Goal: Task Accomplishment & Management: Manage account settings

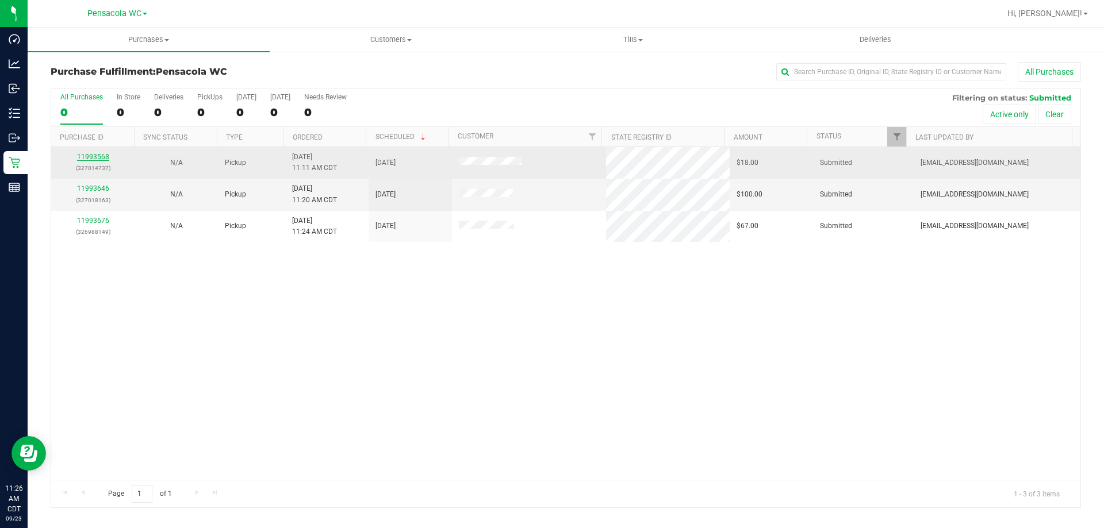
click at [95, 155] on link "11993568" at bounding box center [93, 157] width 32 height 8
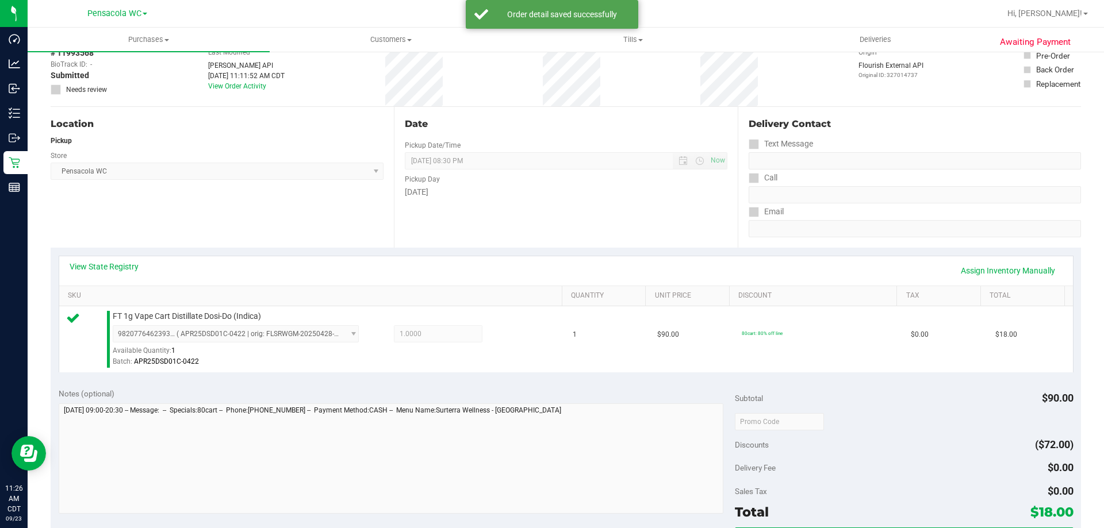
scroll to position [287, 0]
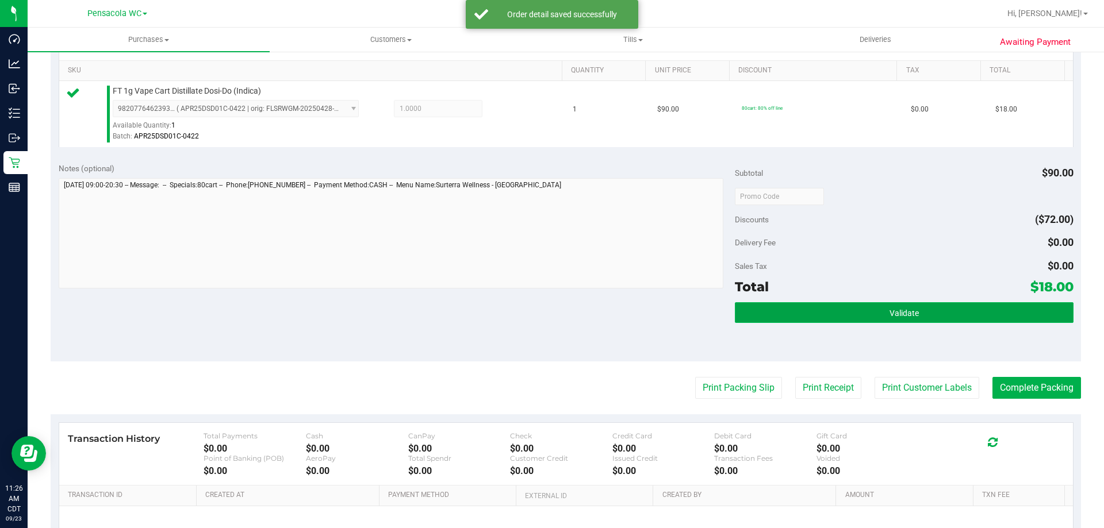
click at [550, 309] on button "Validate" at bounding box center [904, 312] width 338 height 21
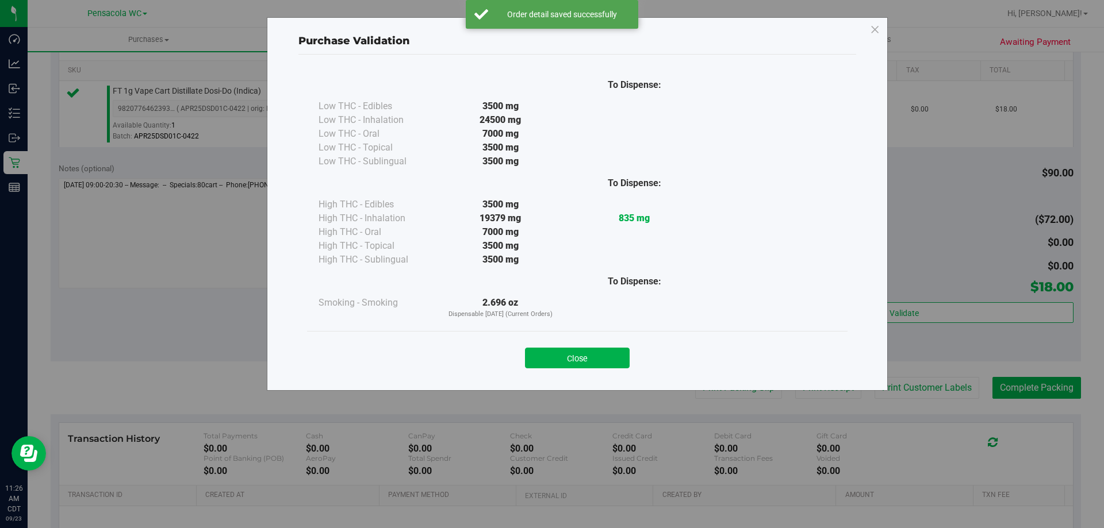
click at [550, 358] on button "Close" at bounding box center [577, 358] width 105 height 21
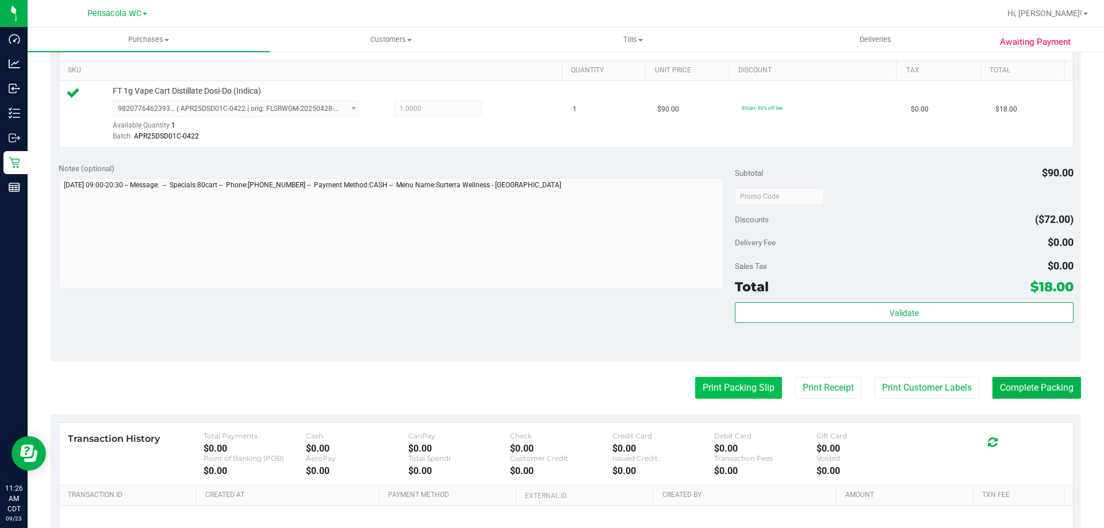
click at [550, 384] on button "Print Packing Slip" at bounding box center [738, 388] width 87 height 22
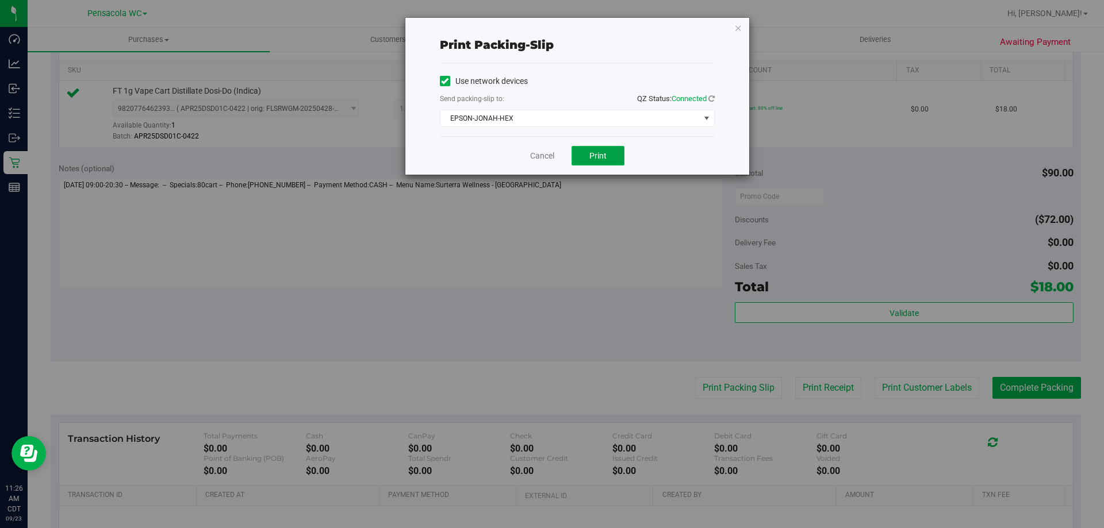
click at [550, 155] on span "Print" at bounding box center [597, 155] width 17 height 9
click at [538, 154] on link "Cancel" at bounding box center [542, 156] width 24 height 12
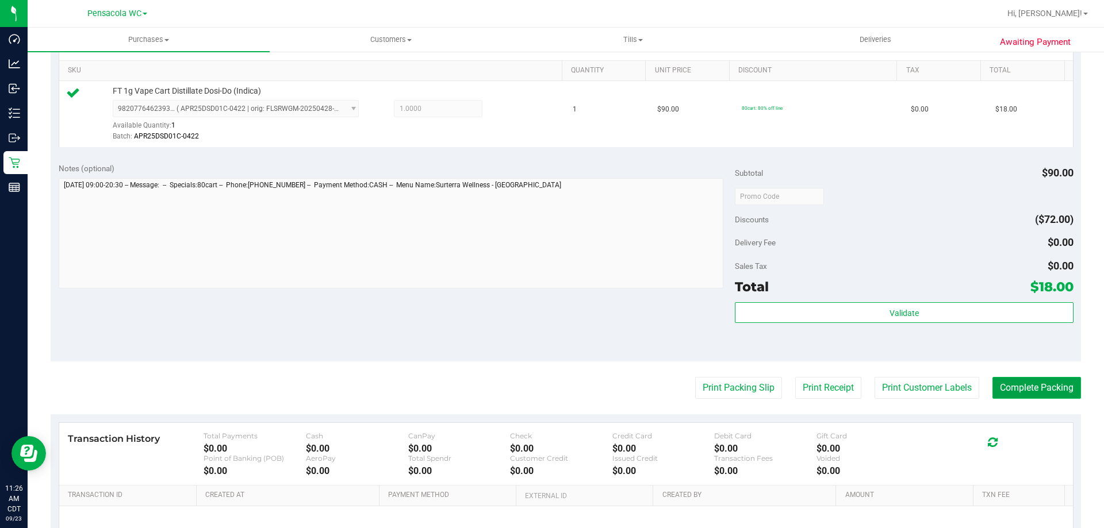
click at [550, 393] on button "Complete Packing" at bounding box center [1036, 388] width 89 height 22
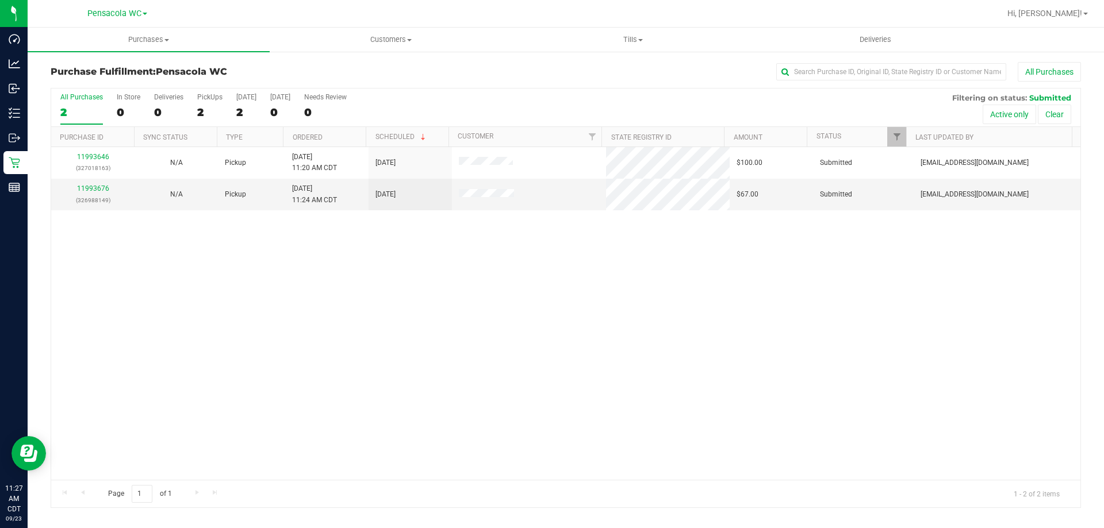
click at [333, 139] on th "Ordered" at bounding box center [324, 137] width 83 height 20
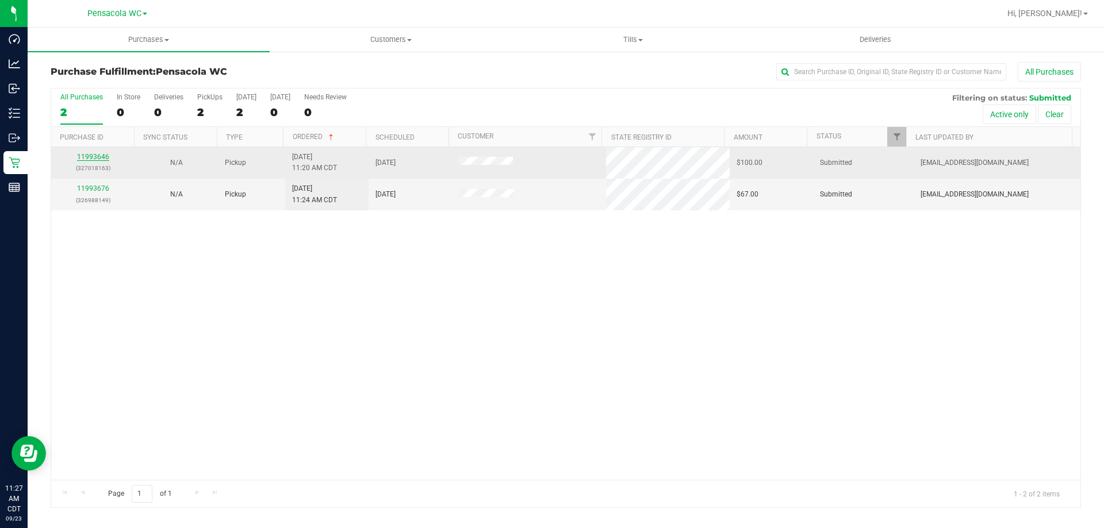
click at [89, 160] on link "11993646" at bounding box center [93, 157] width 32 height 8
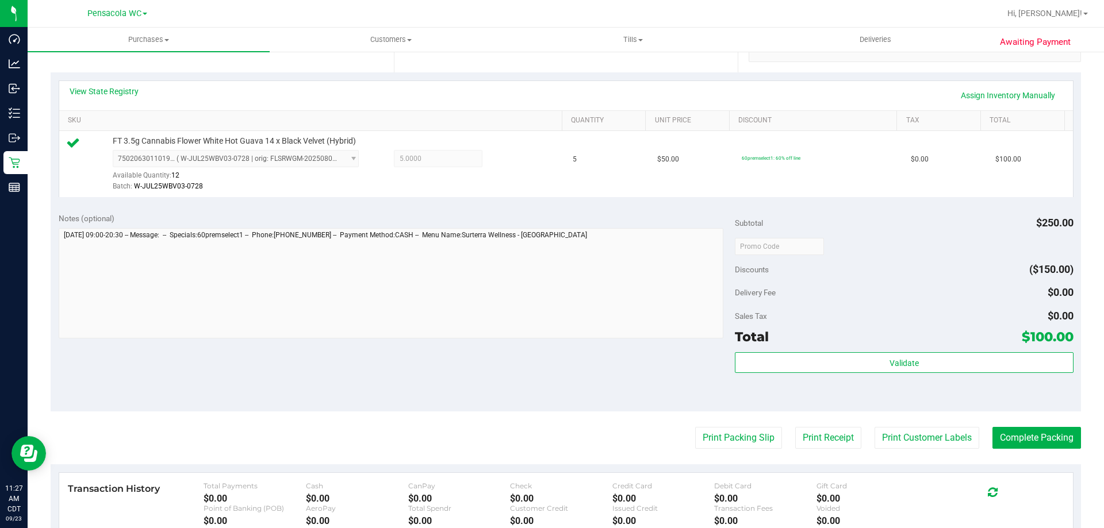
scroll to position [245, 0]
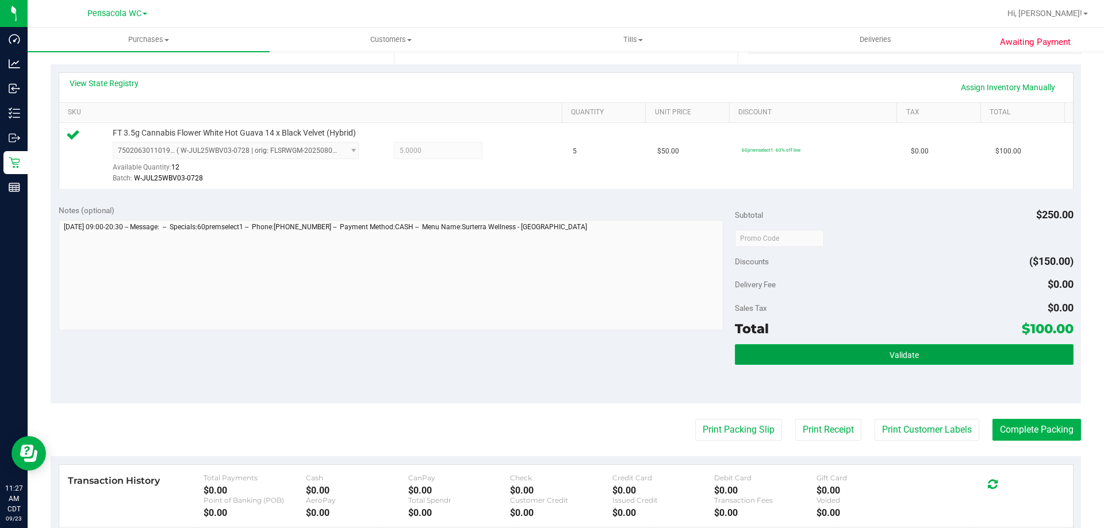
click at [550, 359] on button "Validate" at bounding box center [904, 354] width 338 height 21
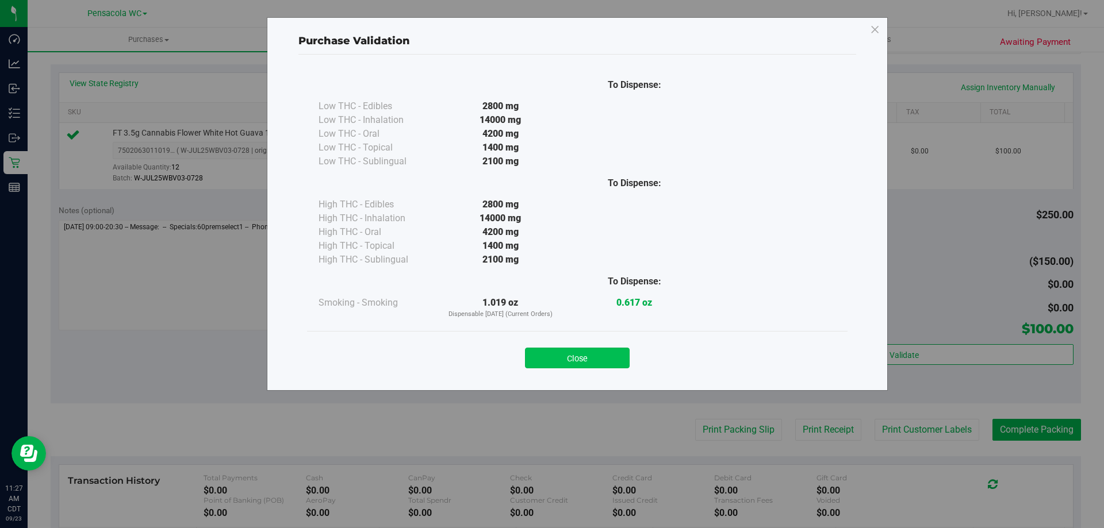
click at [550, 365] on button "Close" at bounding box center [577, 358] width 105 height 21
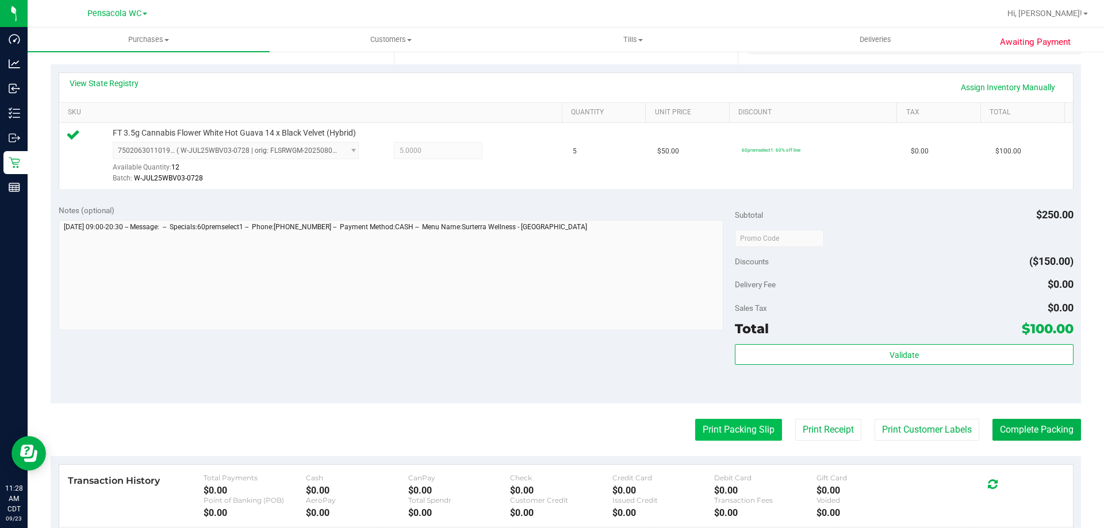
click at [550, 432] on button "Print Packing Slip" at bounding box center [738, 430] width 87 height 22
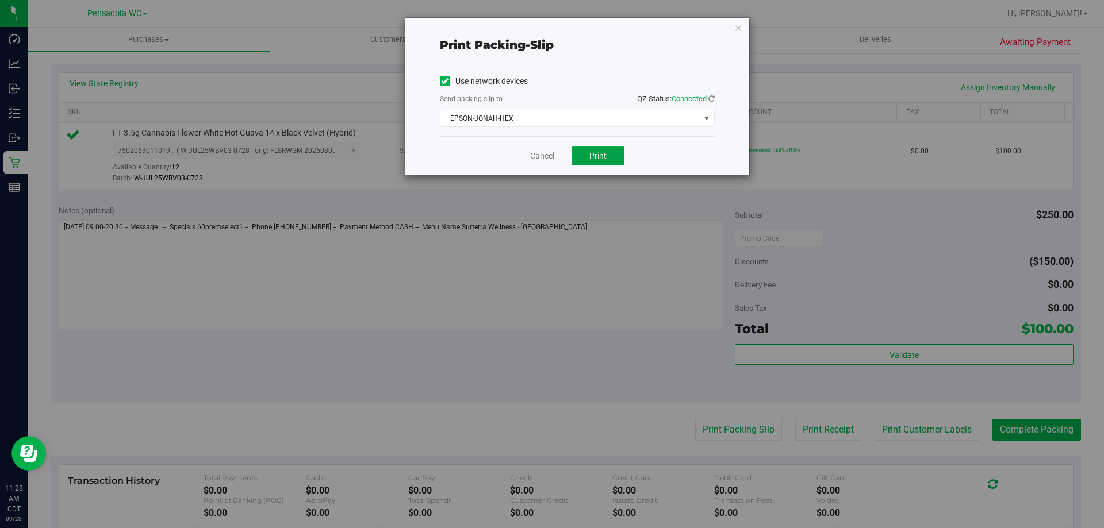
click at [550, 164] on button "Print" at bounding box center [597, 156] width 53 height 20
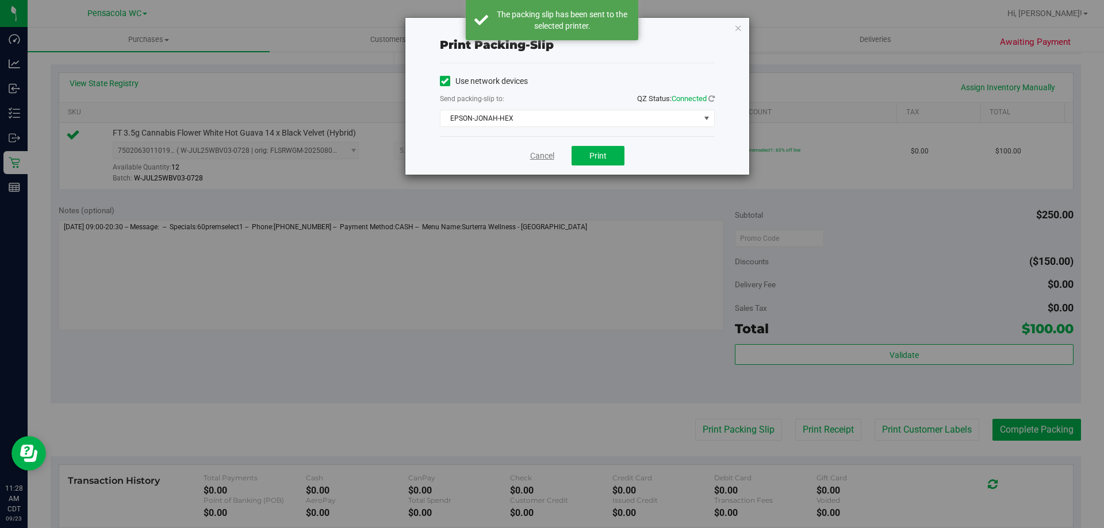
click at [550, 160] on link "Cancel" at bounding box center [542, 156] width 24 height 12
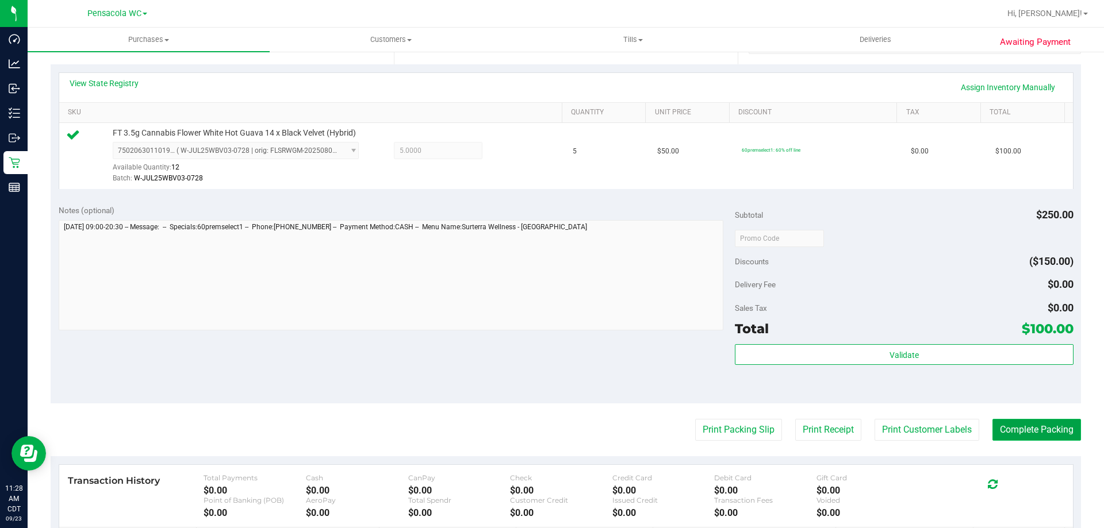
click at [550, 435] on button "Complete Packing" at bounding box center [1036, 430] width 89 height 22
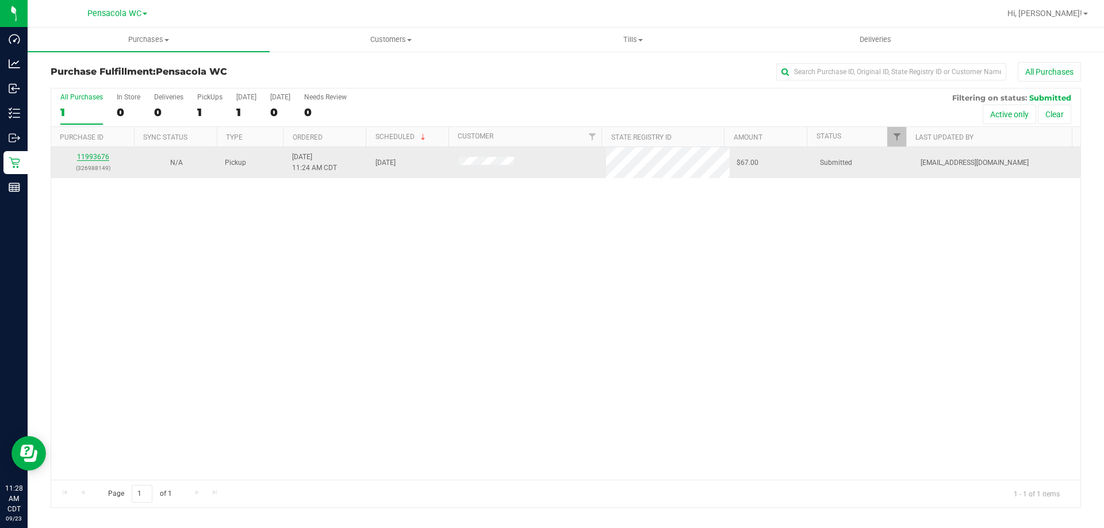
click at [89, 158] on link "11993676" at bounding box center [93, 157] width 32 height 8
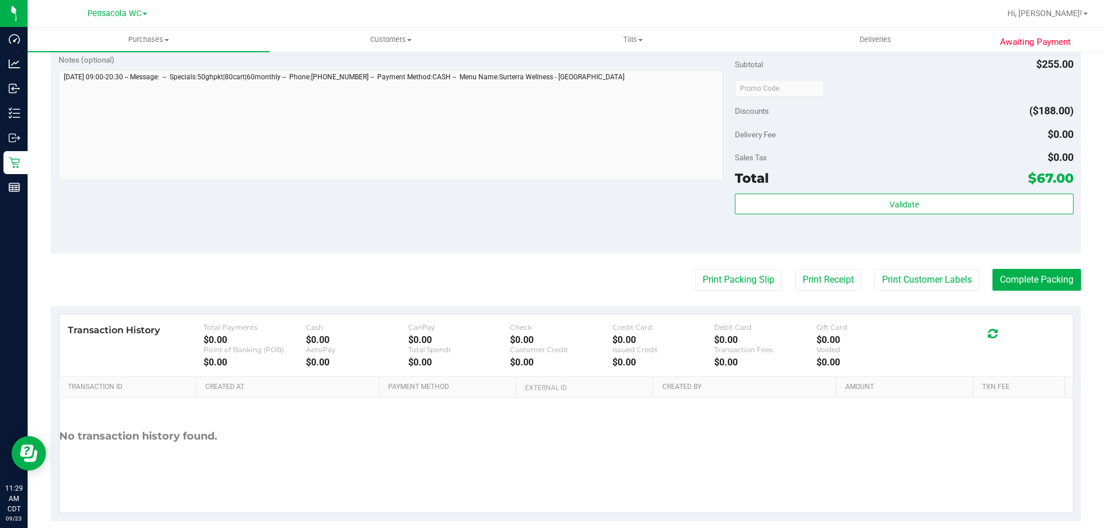
scroll to position [678, 0]
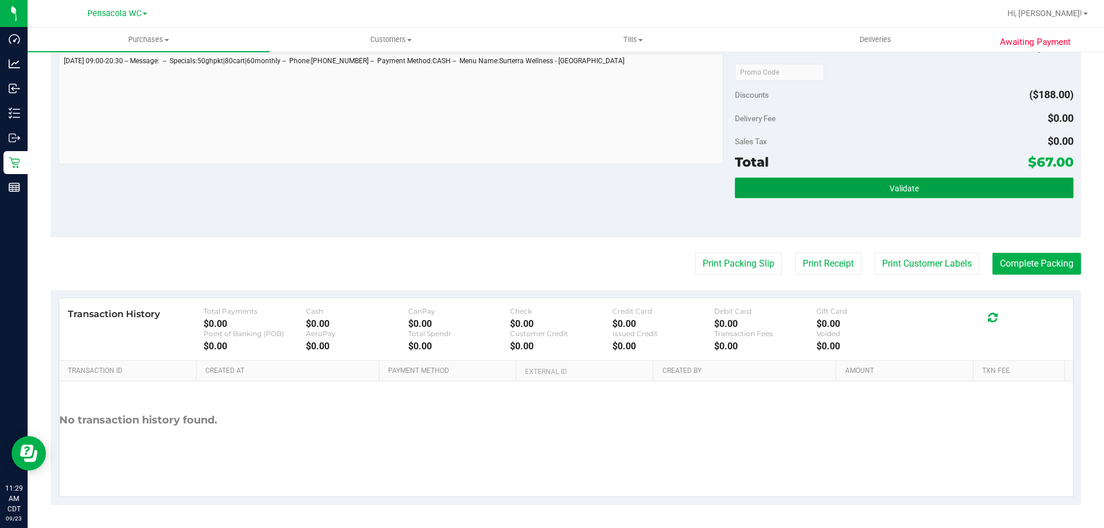
click at [550, 188] on button "Validate" at bounding box center [904, 188] width 338 height 21
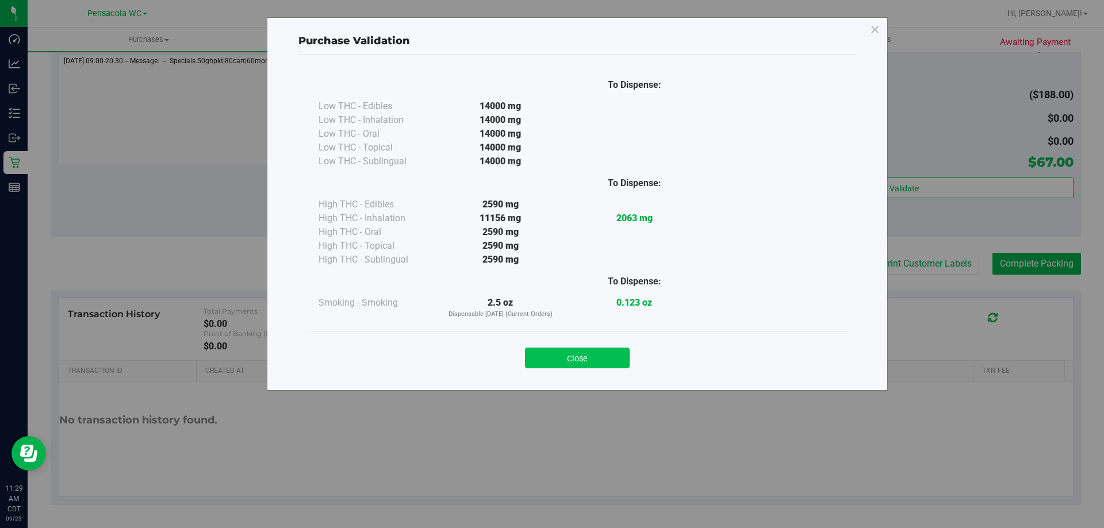
click at [550, 358] on button "Close" at bounding box center [577, 358] width 105 height 21
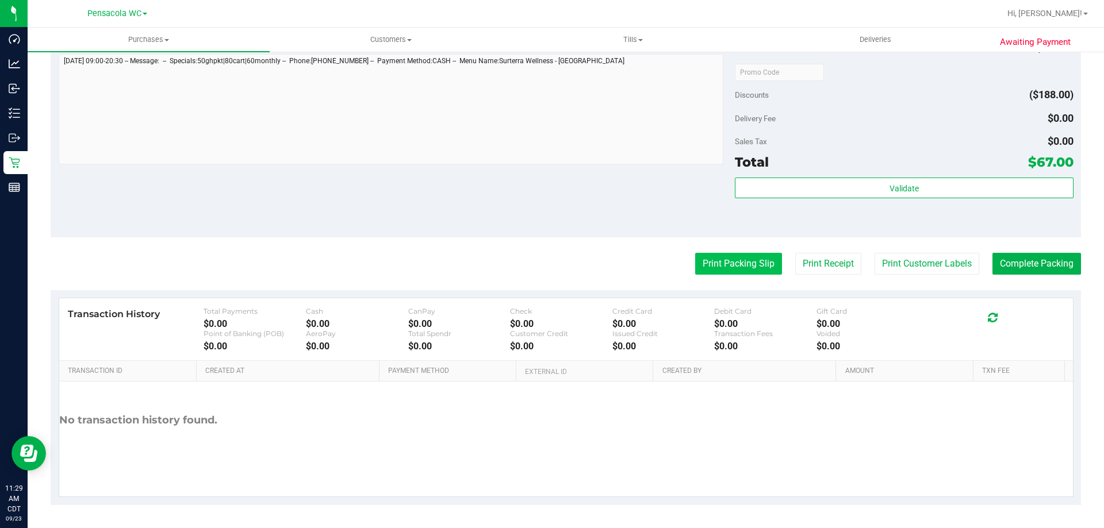
click at [550, 273] on button "Print Packing Slip" at bounding box center [738, 264] width 87 height 22
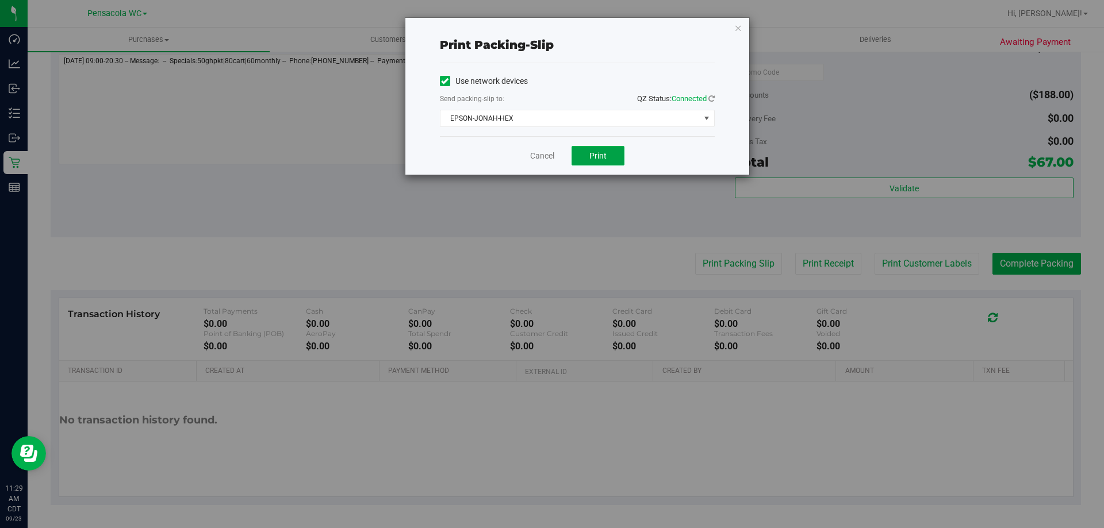
click at [550, 163] on button "Print" at bounding box center [597, 156] width 53 height 20
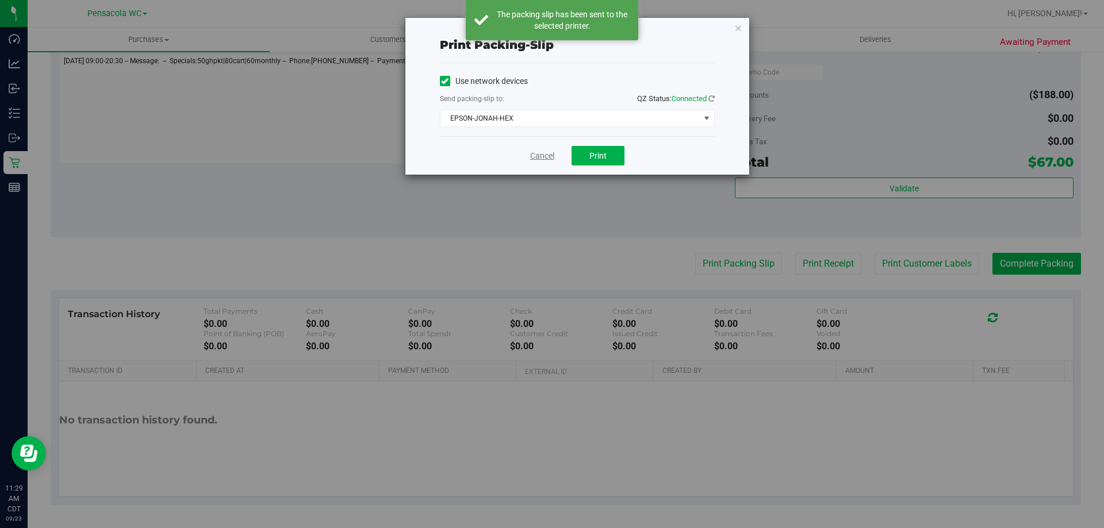
click at [543, 156] on link "Cancel" at bounding box center [542, 156] width 24 height 12
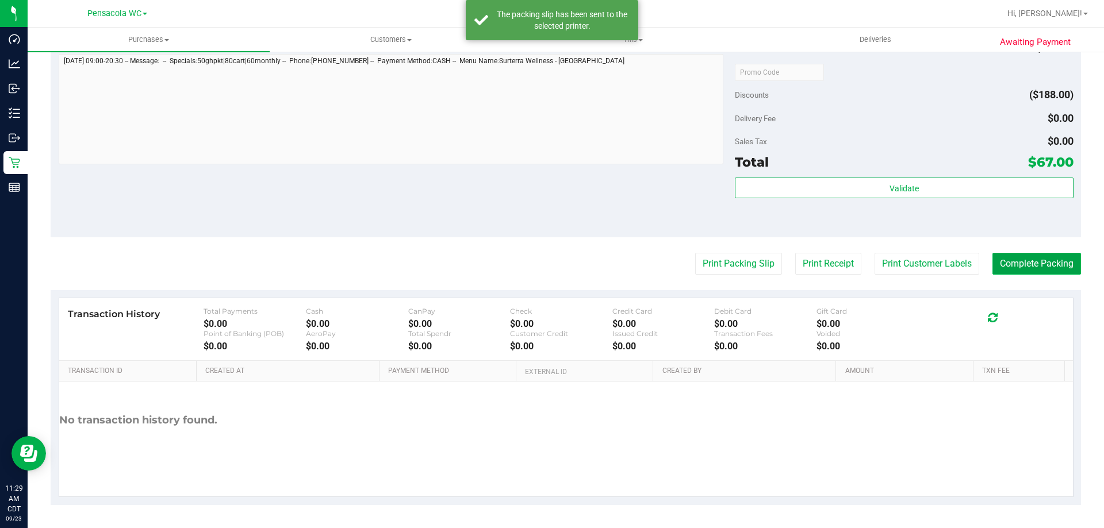
click at [550, 255] on button "Complete Packing" at bounding box center [1036, 264] width 89 height 22
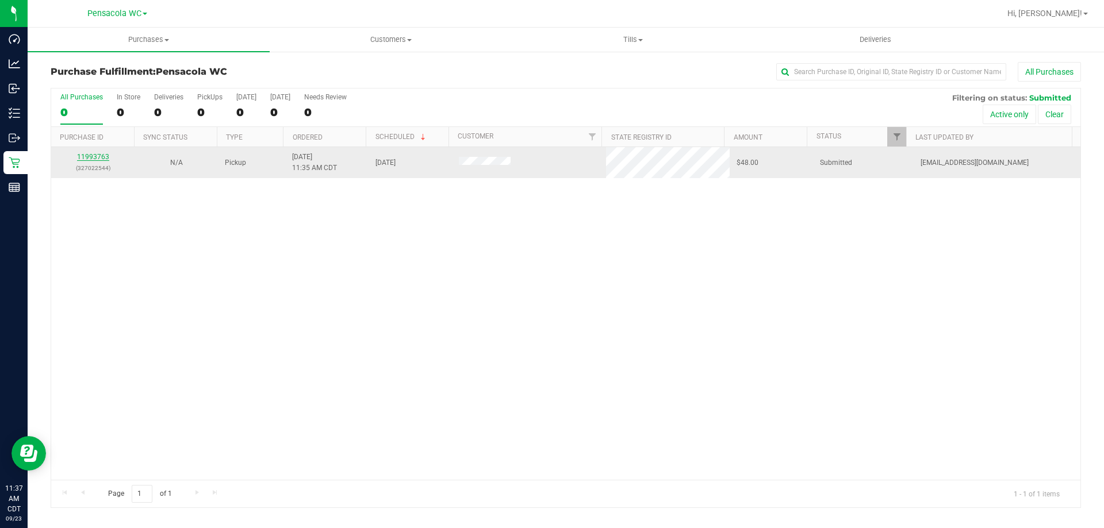
click at [106, 156] on link "11993763" at bounding box center [93, 157] width 32 height 8
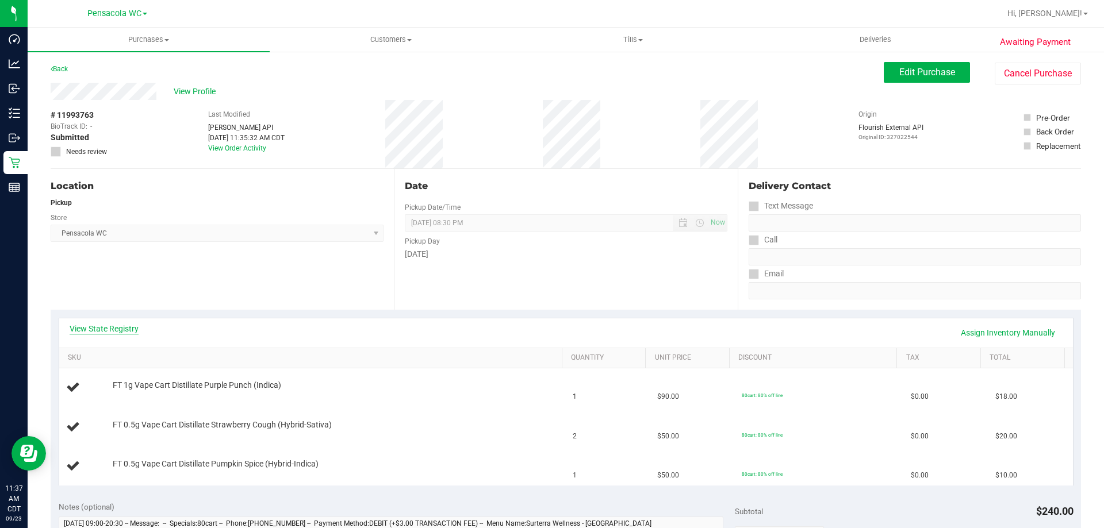
click at [91, 329] on link "View State Registry" at bounding box center [104, 328] width 69 height 11
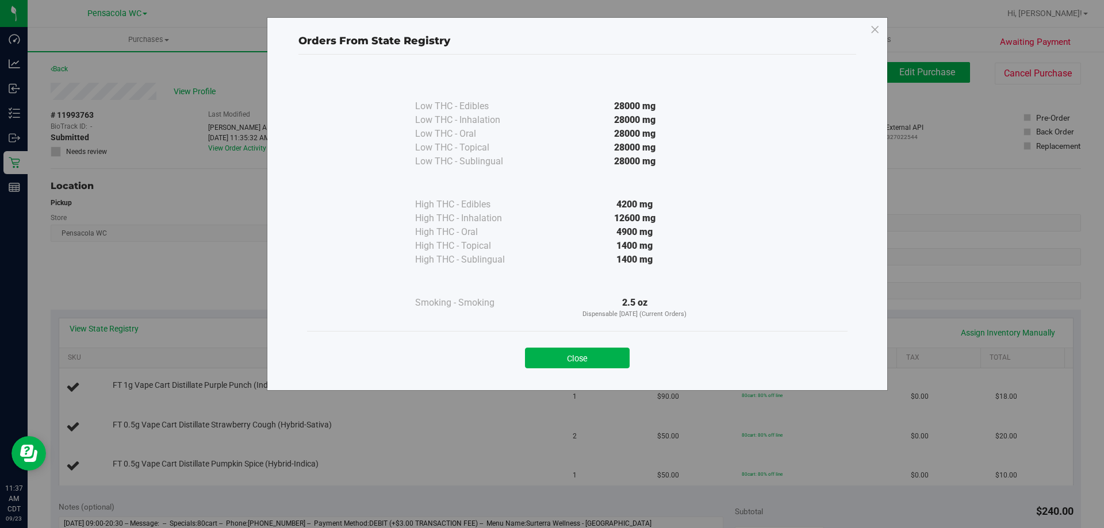
click at [550, 355] on button "Close" at bounding box center [577, 358] width 105 height 21
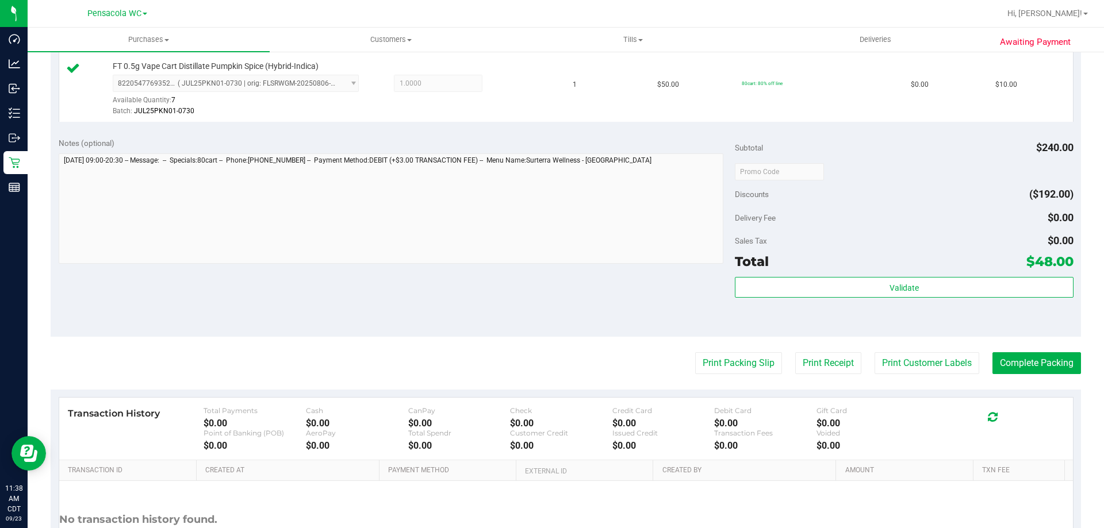
scroll to position [460, 0]
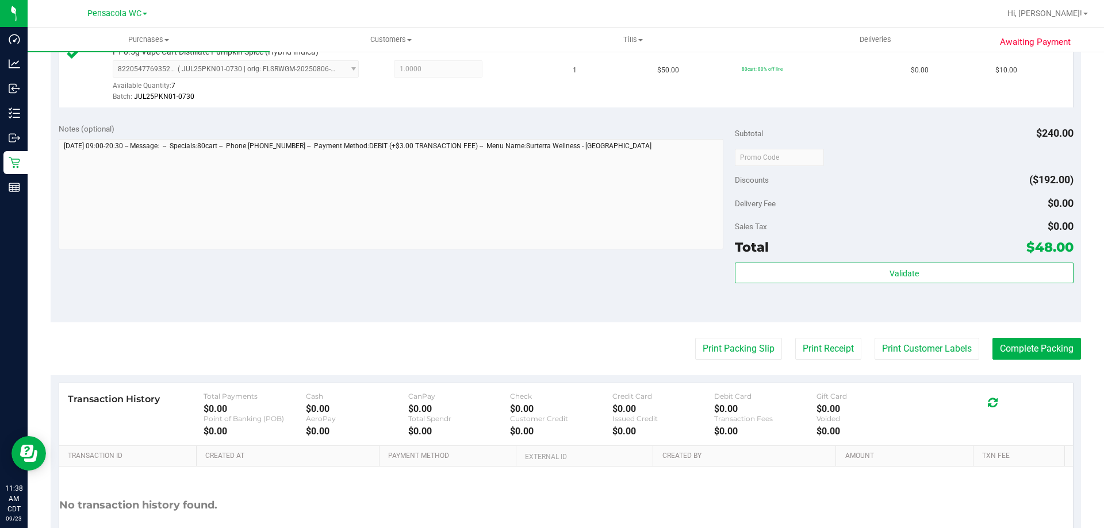
click at [550, 256] on div "Total $48.00" at bounding box center [904, 247] width 338 height 21
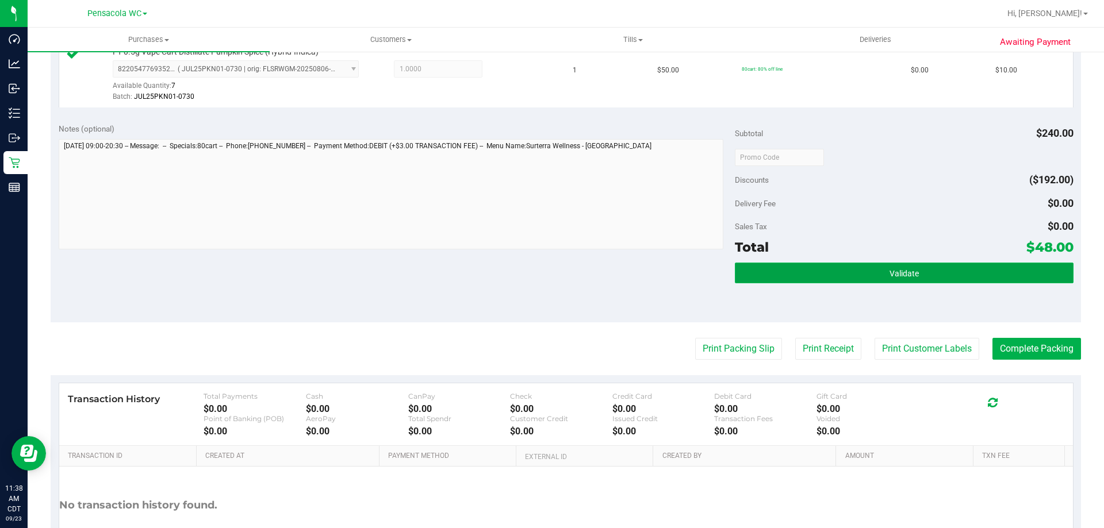
click at [550, 270] on span "Validate" at bounding box center [903, 273] width 29 height 9
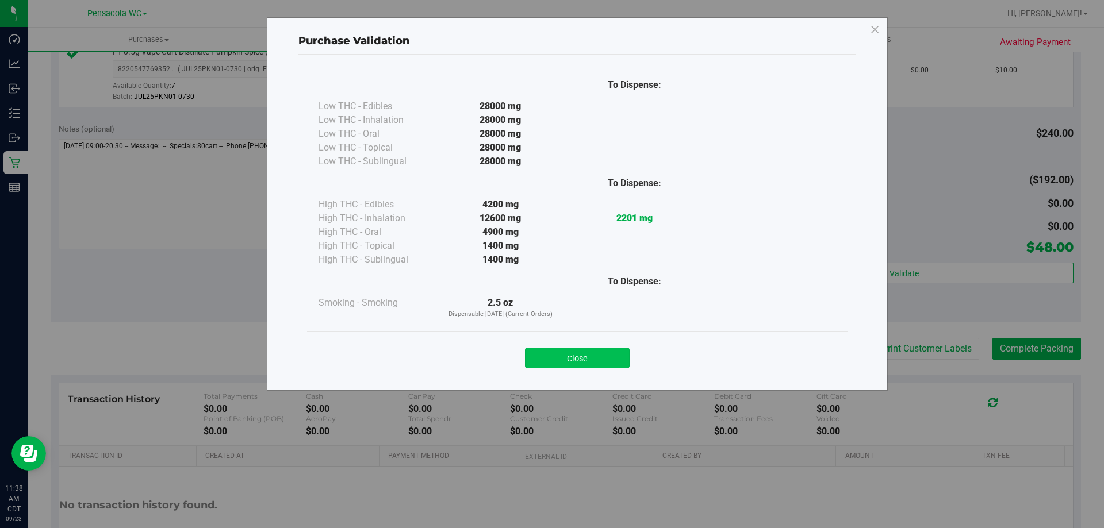
click at [550, 352] on button "Close" at bounding box center [577, 358] width 105 height 21
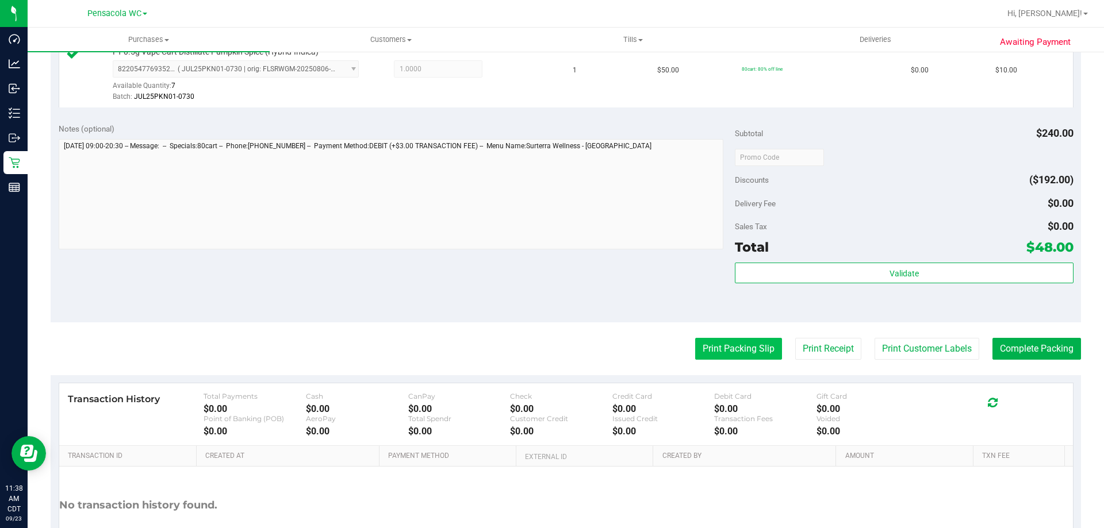
click at [550, 354] on button "Print Packing Slip" at bounding box center [738, 349] width 87 height 22
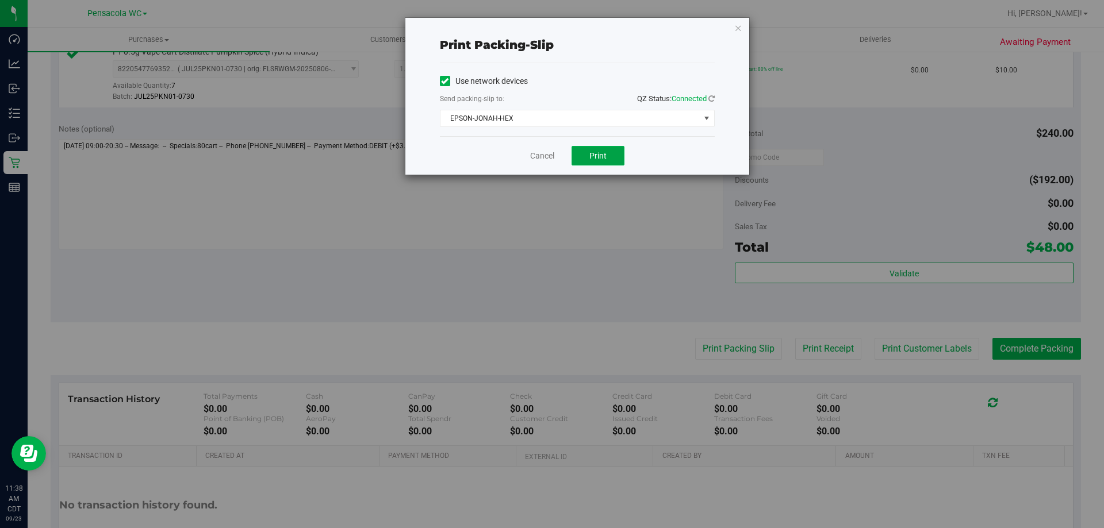
click at [550, 159] on span "Print" at bounding box center [597, 155] width 17 height 9
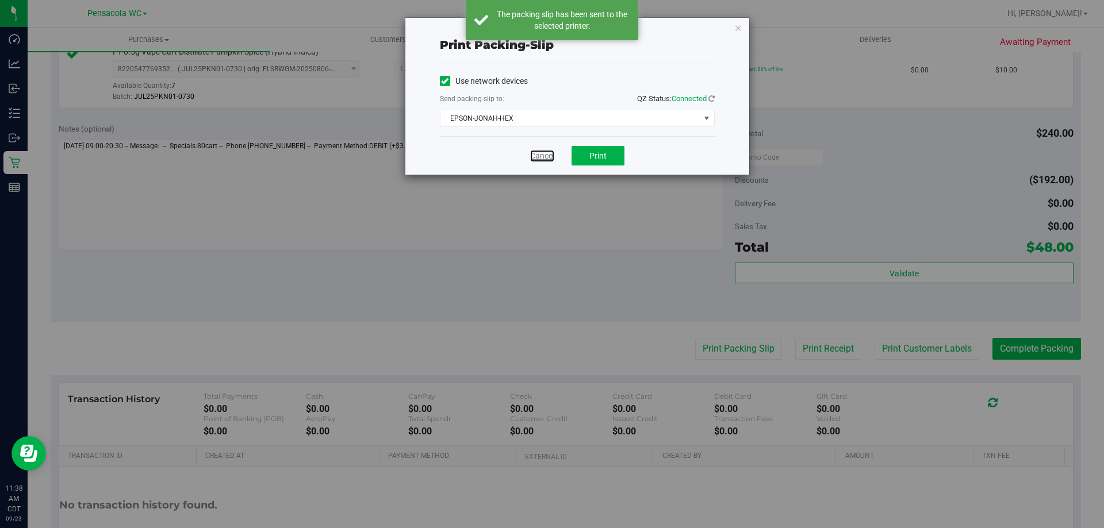
click at [540, 158] on link "Cancel" at bounding box center [542, 156] width 24 height 12
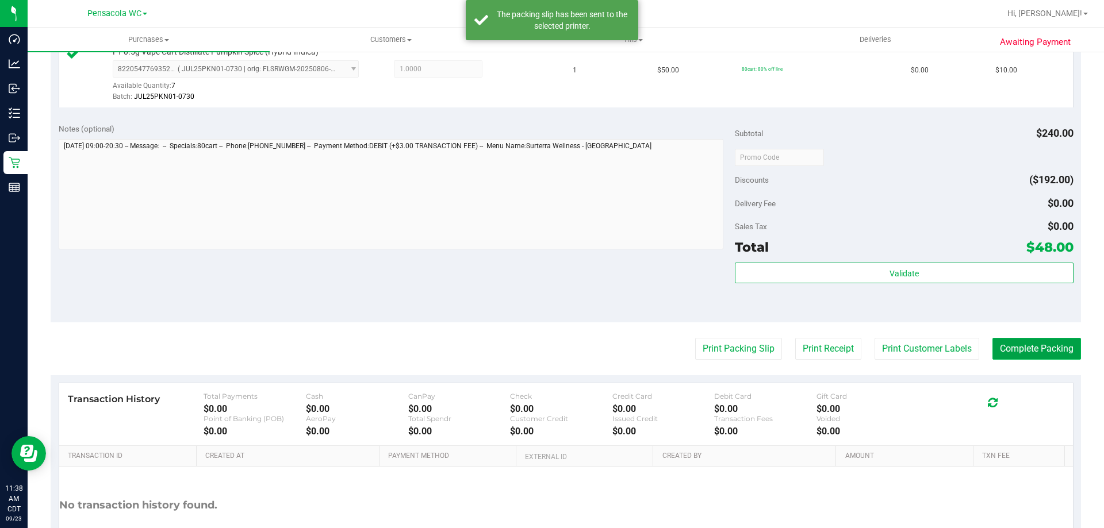
click at [550, 351] on button "Complete Packing" at bounding box center [1036, 349] width 89 height 22
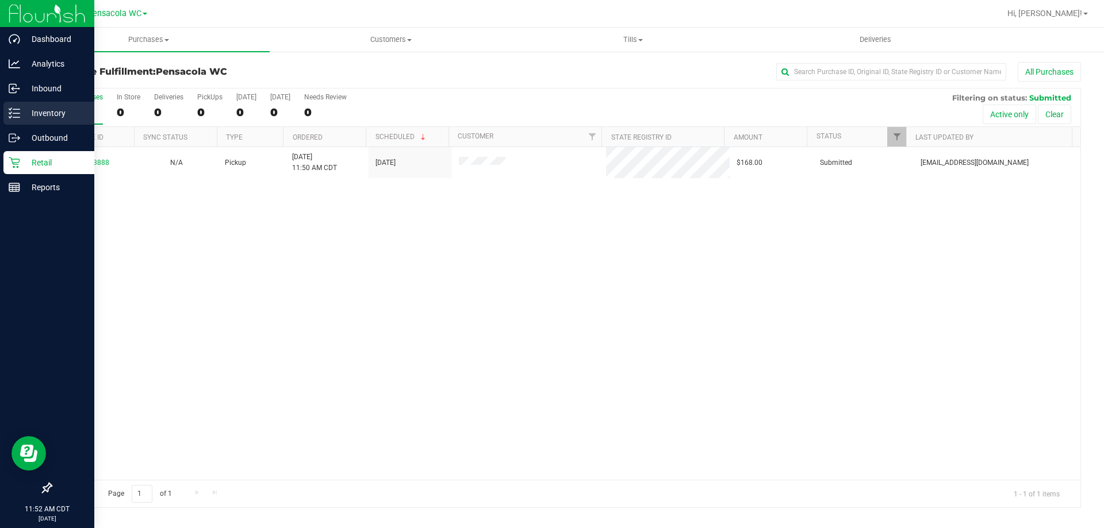
click at [24, 118] on p "Inventory" at bounding box center [54, 113] width 69 height 14
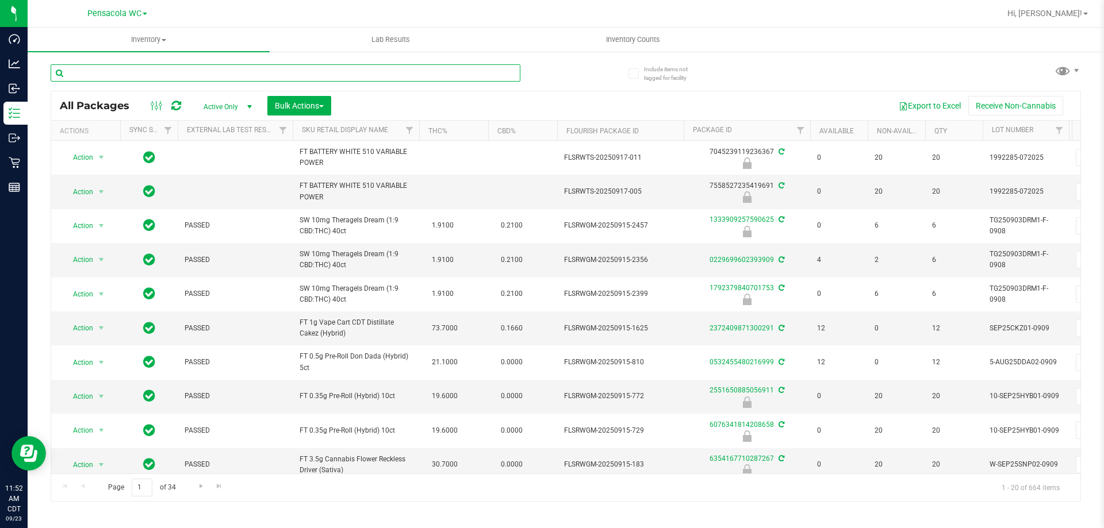
drag, startPoint x: 148, startPoint y: 68, endPoint x: 147, endPoint y: 74, distance: 5.8
click at [147, 74] on input "text" at bounding box center [286, 72] width 470 height 17
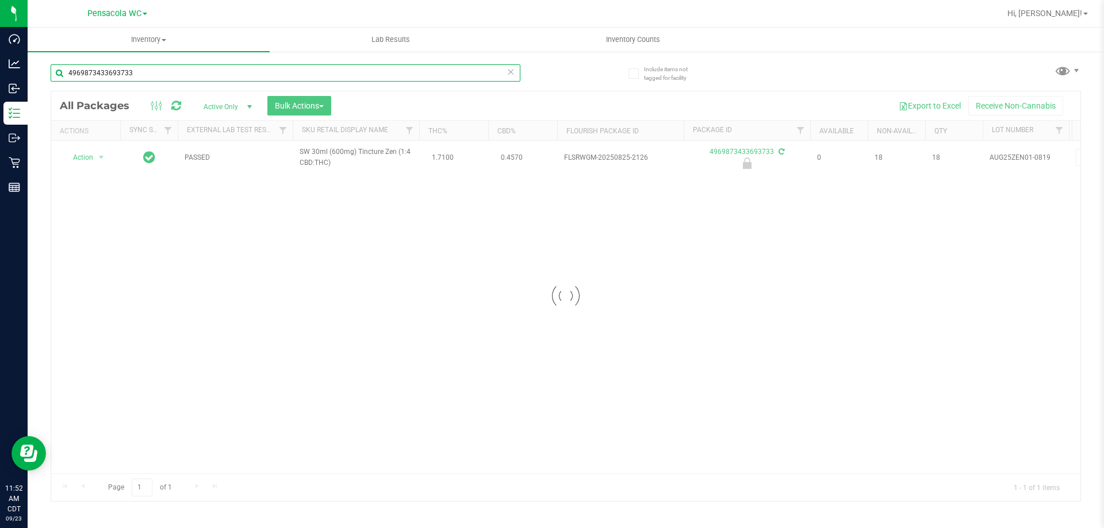
type input "4969873433693733"
click at [97, 158] on div at bounding box center [565, 296] width 1029 height 410
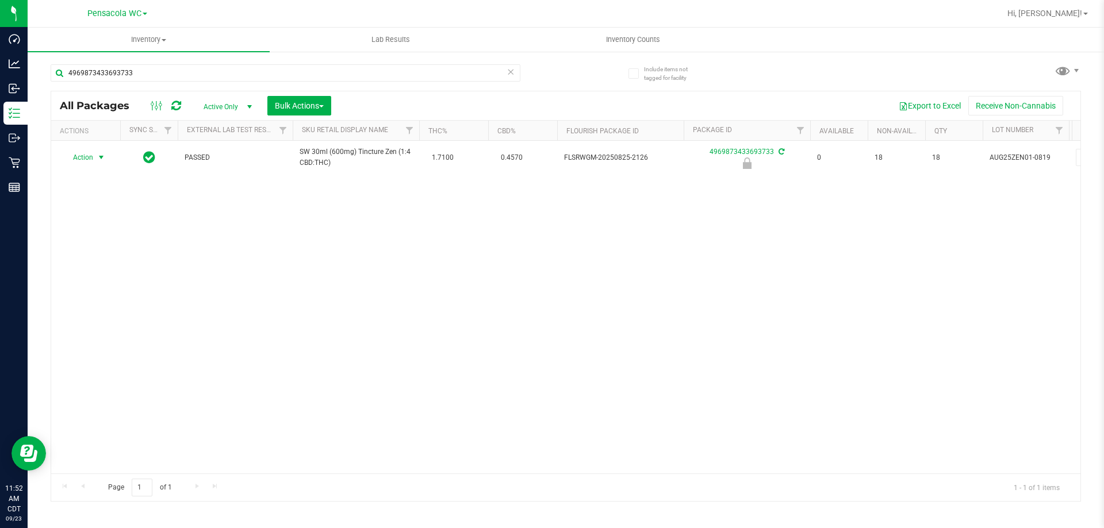
click at [97, 158] on span "select" at bounding box center [101, 157] width 9 height 9
click at [116, 286] on li "Unlock package" at bounding box center [100, 294] width 74 height 17
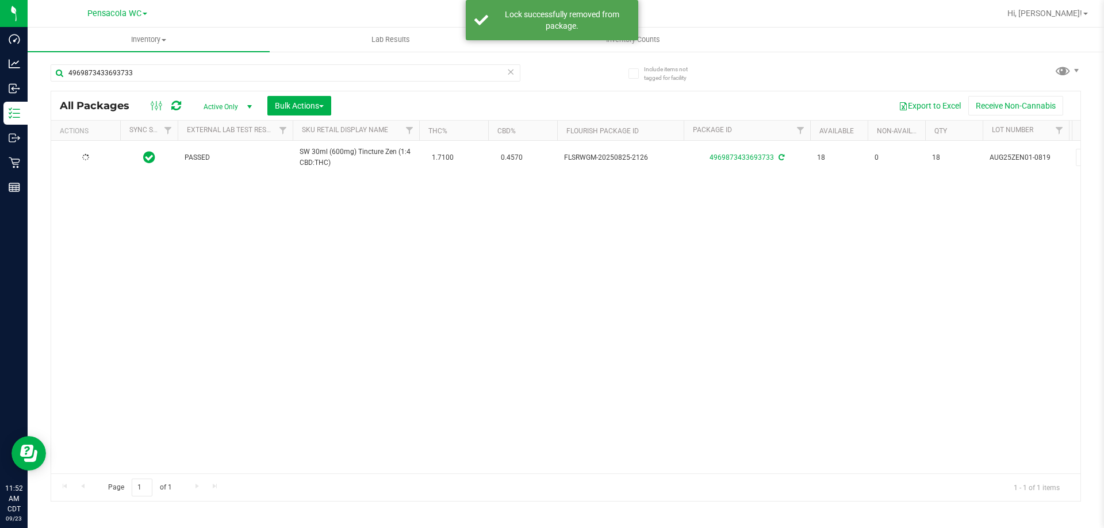
click at [91, 156] on div at bounding box center [85, 157] width 55 height 11
click at [91, 156] on span "Action" at bounding box center [78, 157] width 31 height 16
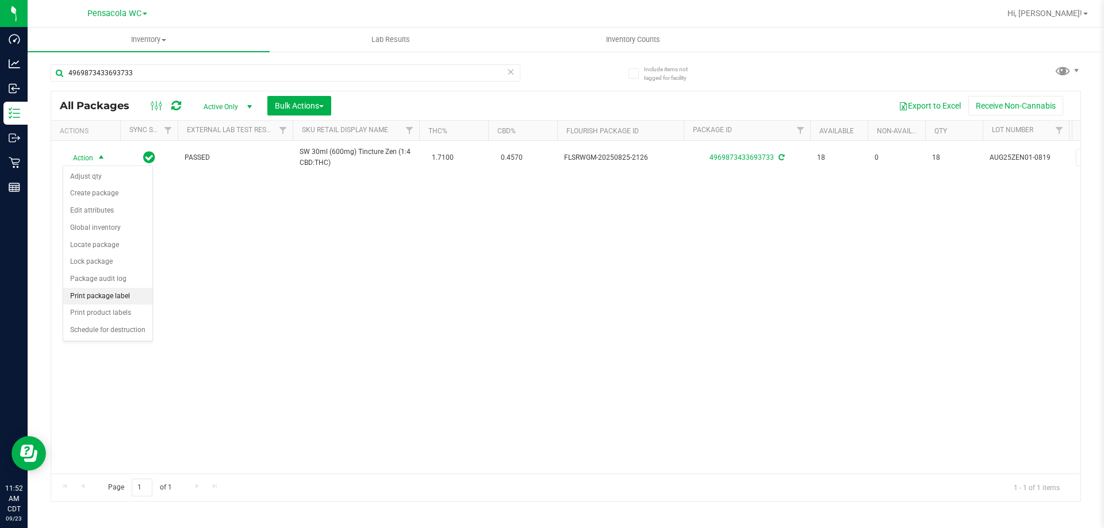
click at [113, 295] on li "Print package label" at bounding box center [107, 296] width 89 height 17
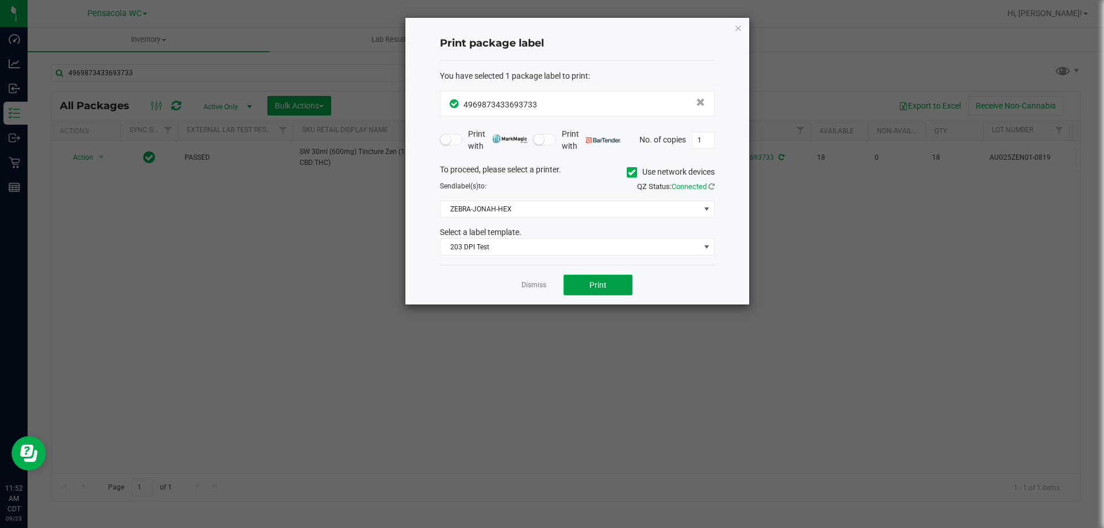
click at [550, 290] on button "Print" at bounding box center [597, 285] width 69 height 21
click at [529, 283] on link "Dismiss" at bounding box center [533, 286] width 25 height 10
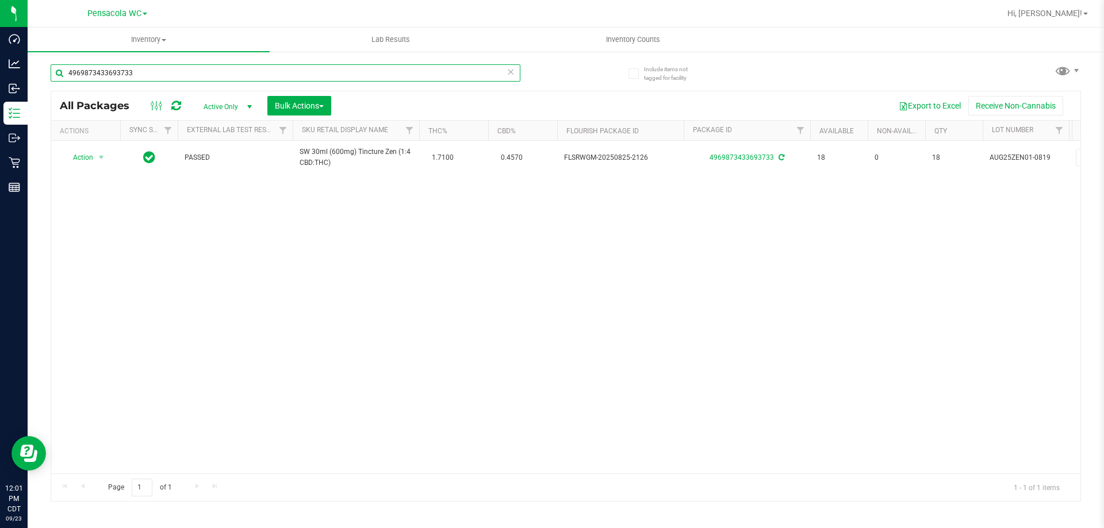
drag, startPoint x: 163, startPoint y: 66, endPoint x: 58, endPoint y: 59, distance: 104.9
click at [58, 59] on div "4969873433693733" at bounding box center [308, 72] width 515 height 37
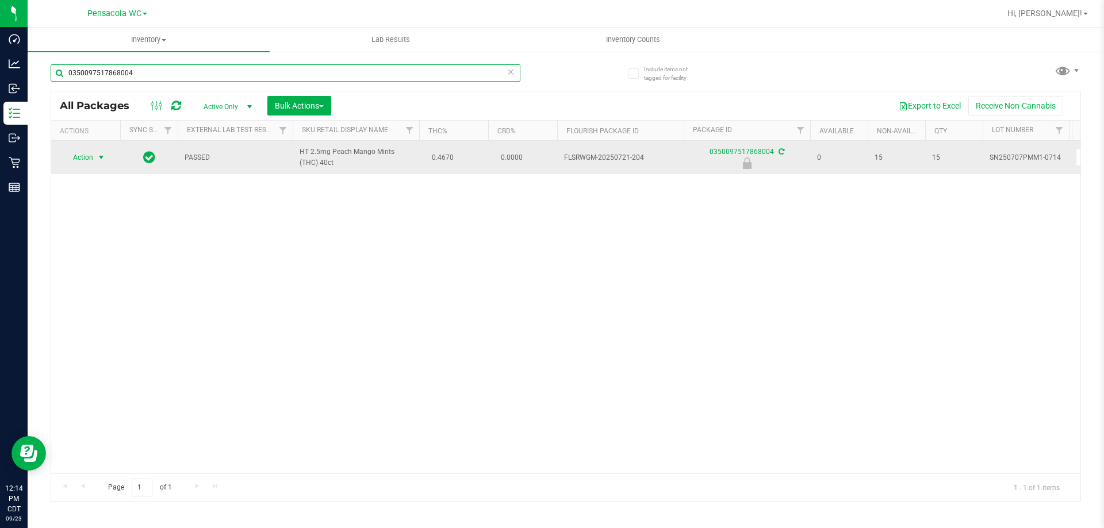
type input "0350097517868004"
click at [108, 155] on span "select" at bounding box center [101, 157] width 14 height 16
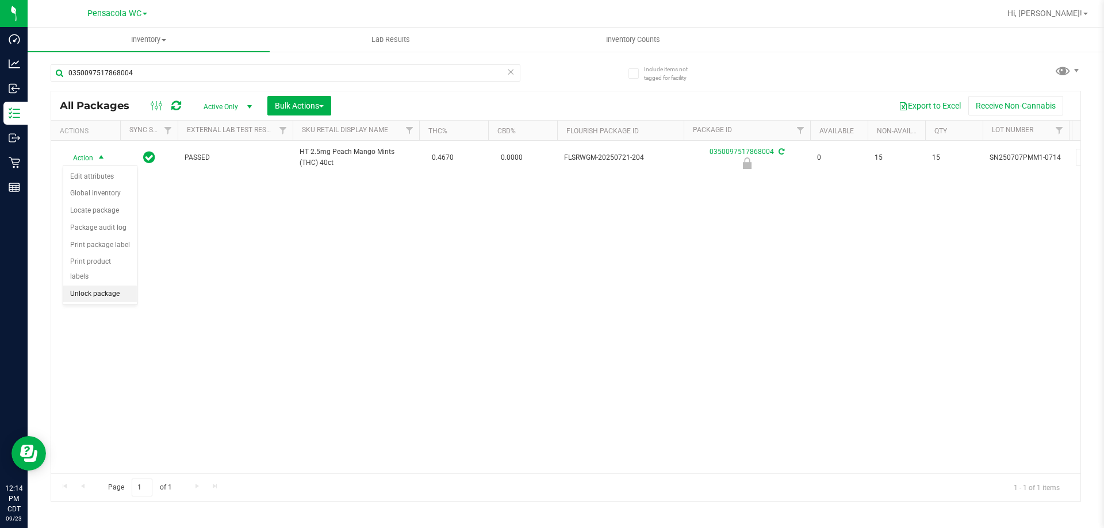
click at [88, 286] on li "Unlock package" at bounding box center [100, 294] width 74 height 17
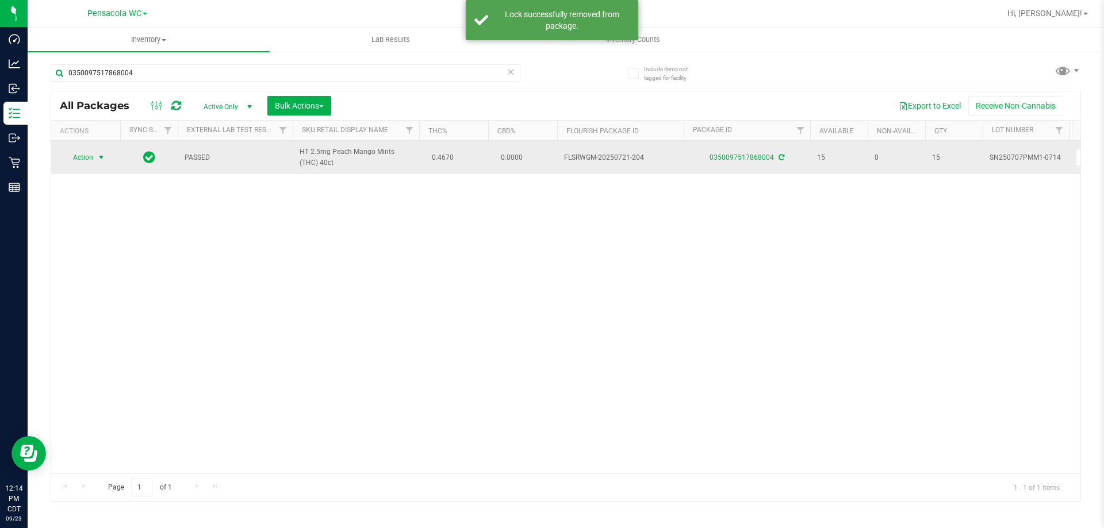
click at [93, 156] on span "Action" at bounding box center [78, 157] width 31 height 16
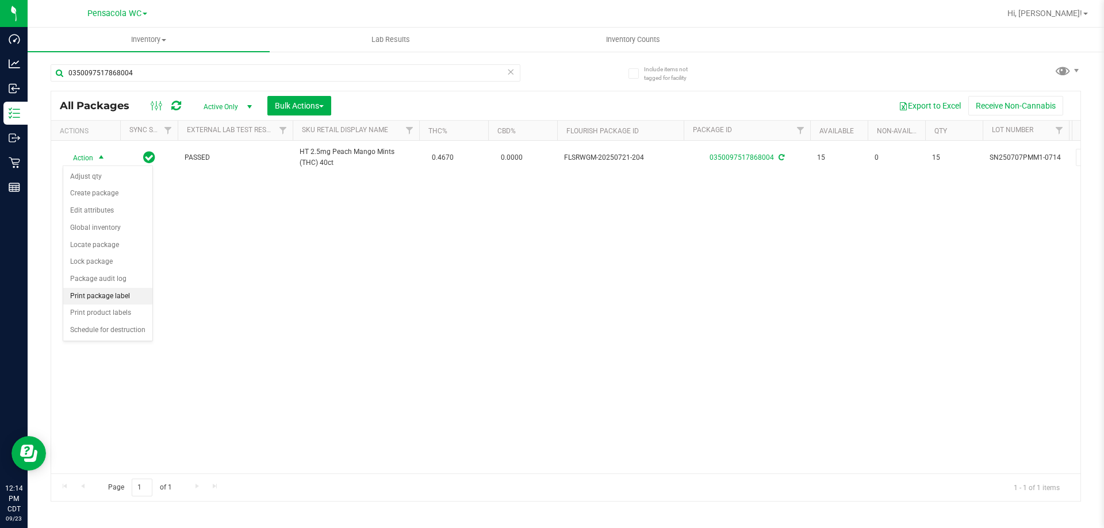
click at [101, 293] on li "Print package label" at bounding box center [107, 296] width 89 height 17
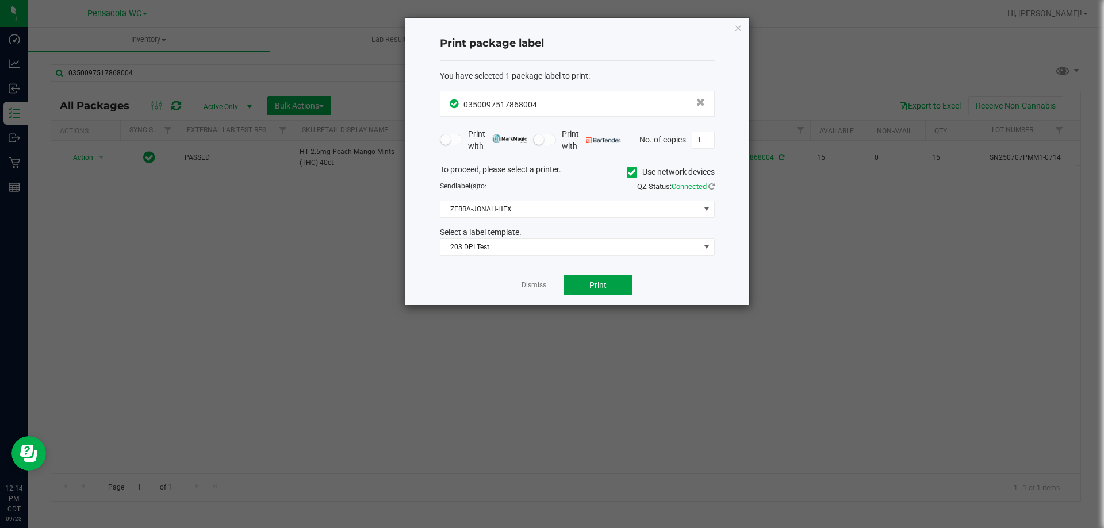
click at [550, 295] on button "Print" at bounding box center [597, 285] width 69 height 21
click at [536, 279] on app-cancel-button "Dismiss" at bounding box center [533, 285] width 25 height 12
click at [537, 287] on link "Dismiss" at bounding box center [533, 286] width 25 height 10
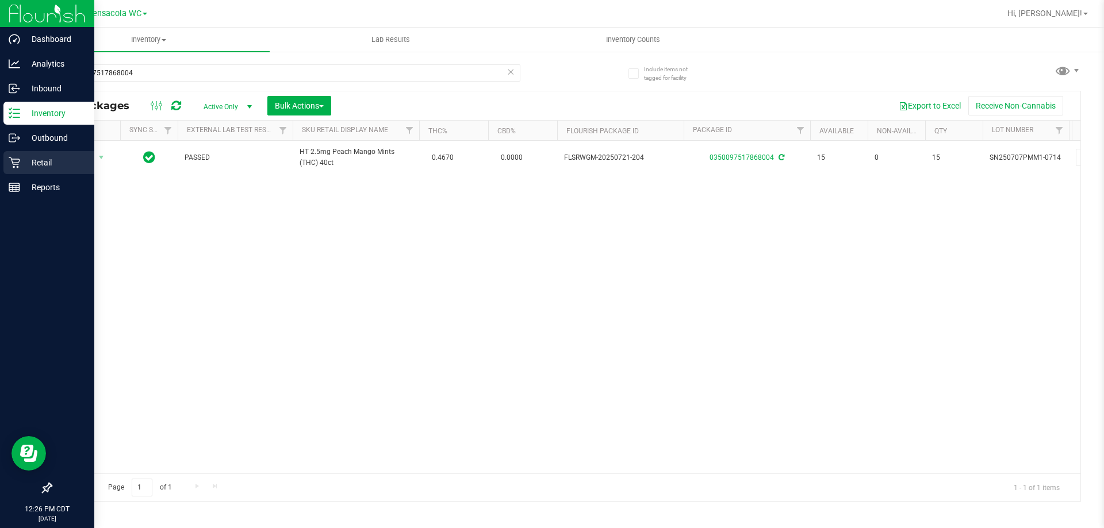
click at [15, 164] on icon at bounding box center [14, 163] width 11 height 11
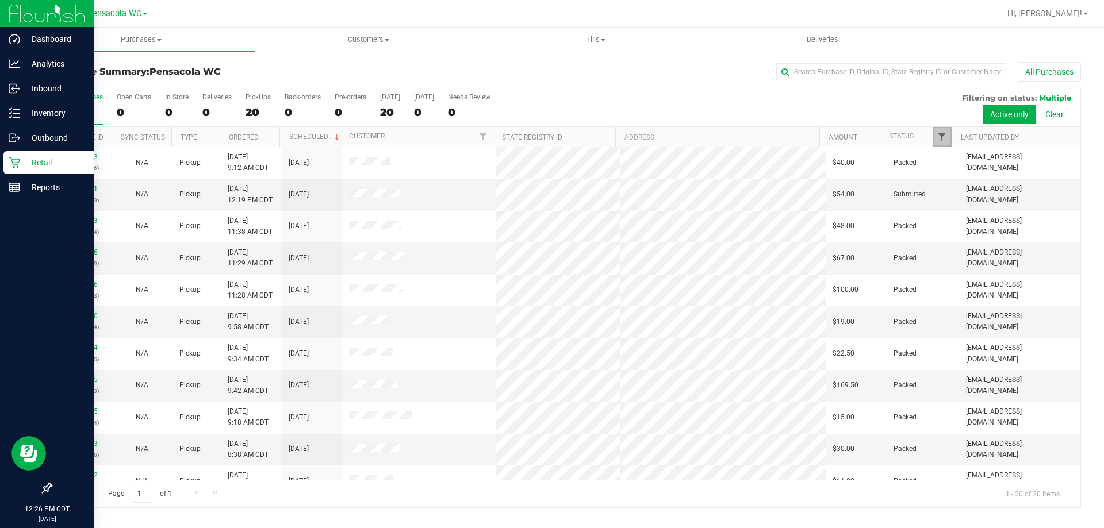
click at [550, 137] on span "Filter" at bounding box center [941, 136] width 9 height 9
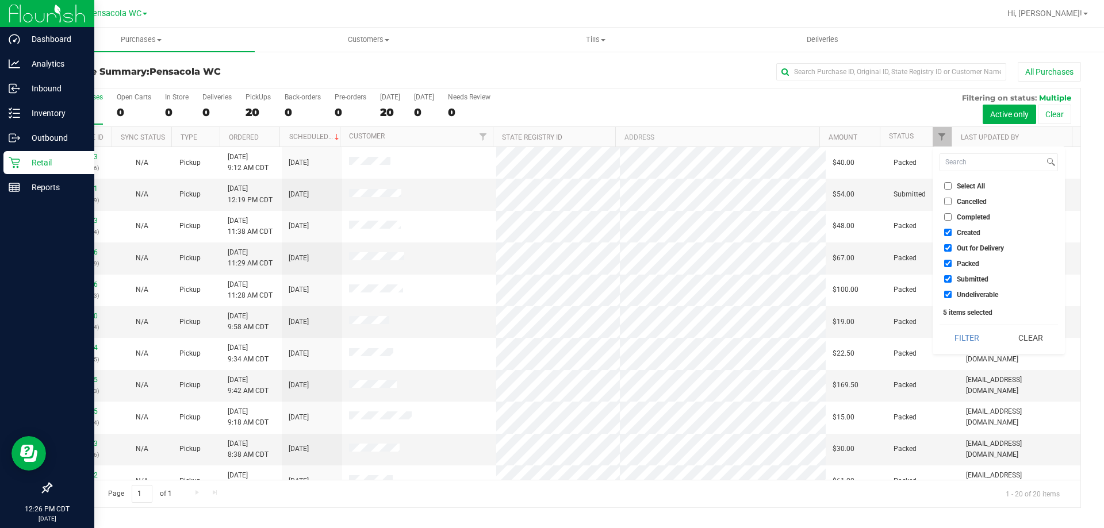
click at [550, 185] on input "Select All" at bounding box center [947, 185] width 7 height 7
checkbox input "true"
click at [550, 184] on input "Select All" at bounding box center [947, 185] width 7 height 7
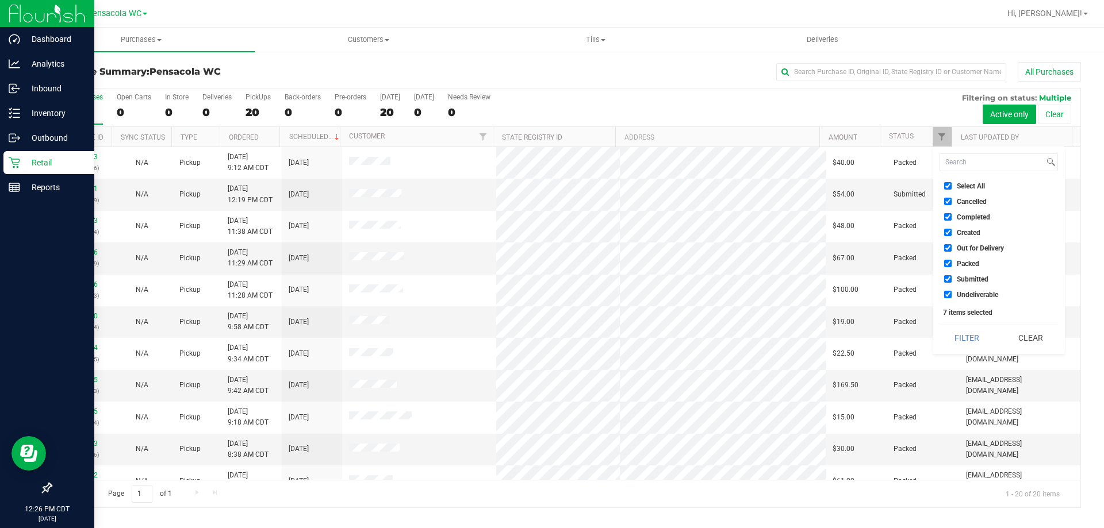
checkbox input "false"
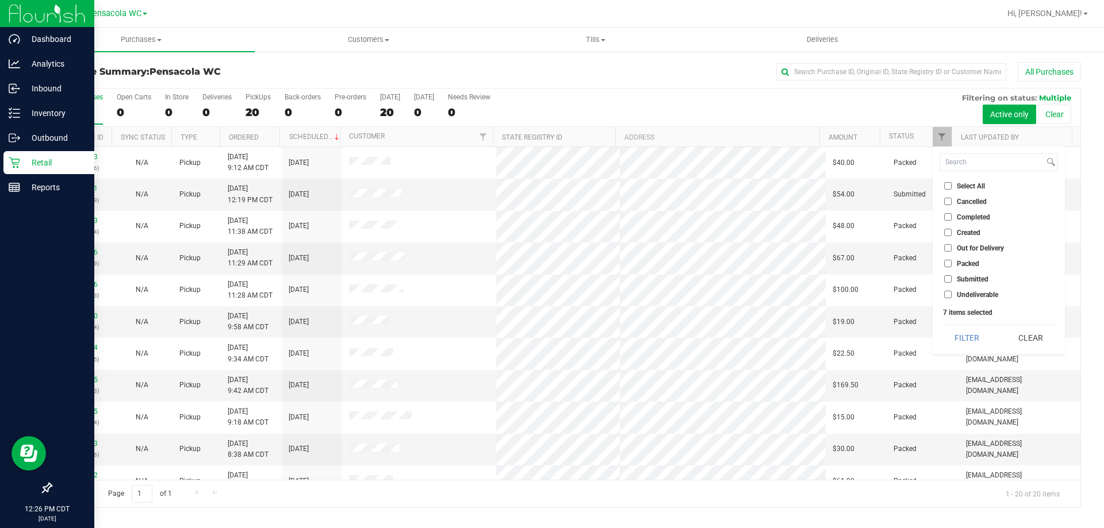
checkbox input "false"
click at [550, 282] on input "Submitted" at bounding box center [947, 278] width 7 height 7
checkbox input "true"
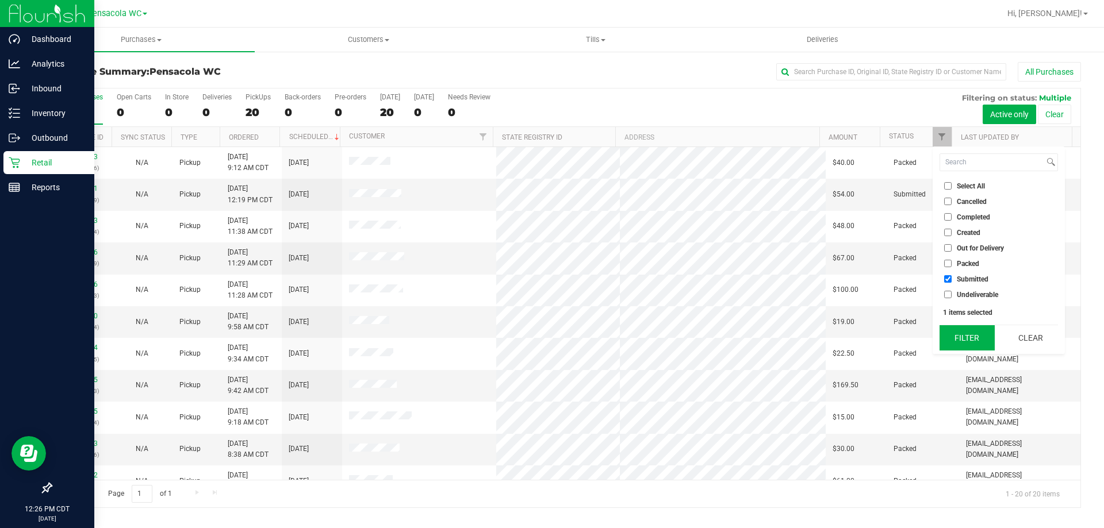
click at [550, 339] on button "Filter" at bounding box center [966, 337] width 55 height 25
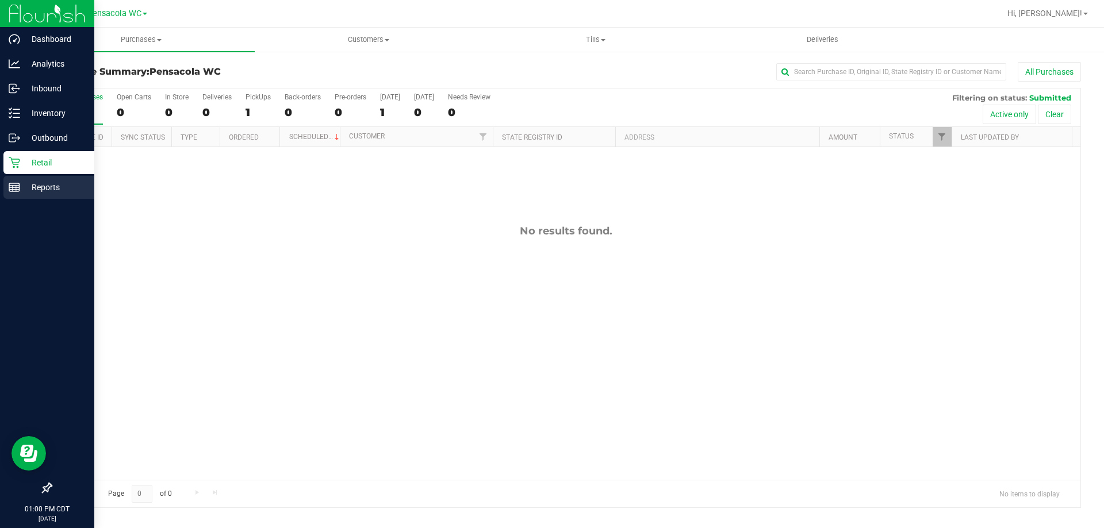
click at [13, 184] on icon at bounding box center [14, 187] width 11 height 11
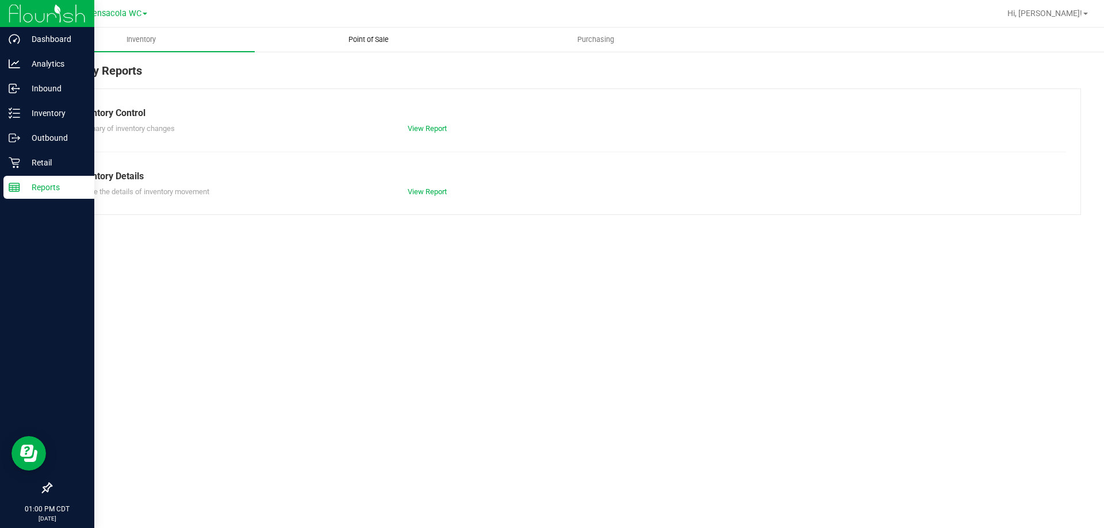
click at [388, 36] on span "Point of Sale" at bounding box center [368, 39] width 71 height 10
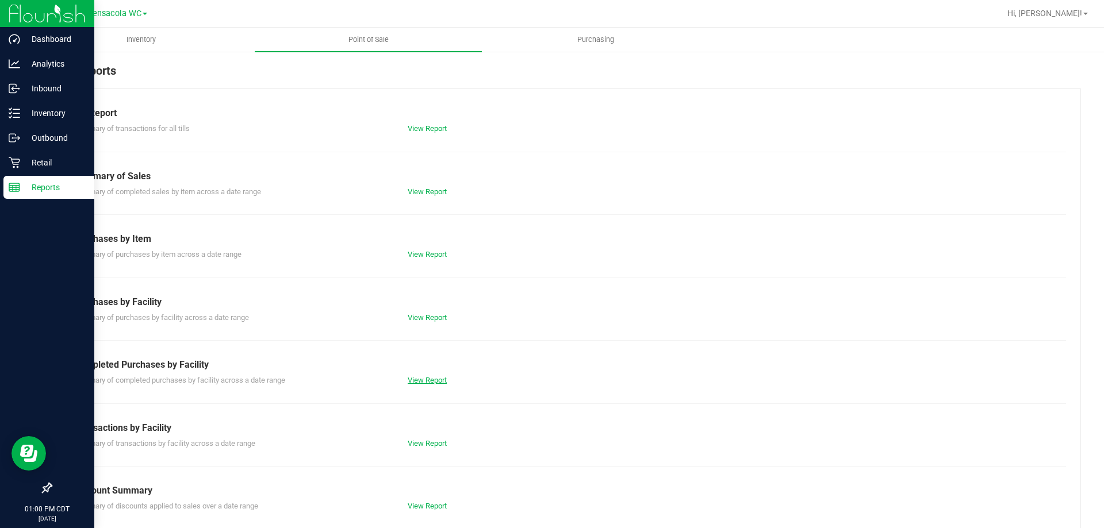
click at [414, 378] on link "View Report" at bounding box center [427, 380] width 39 height 9
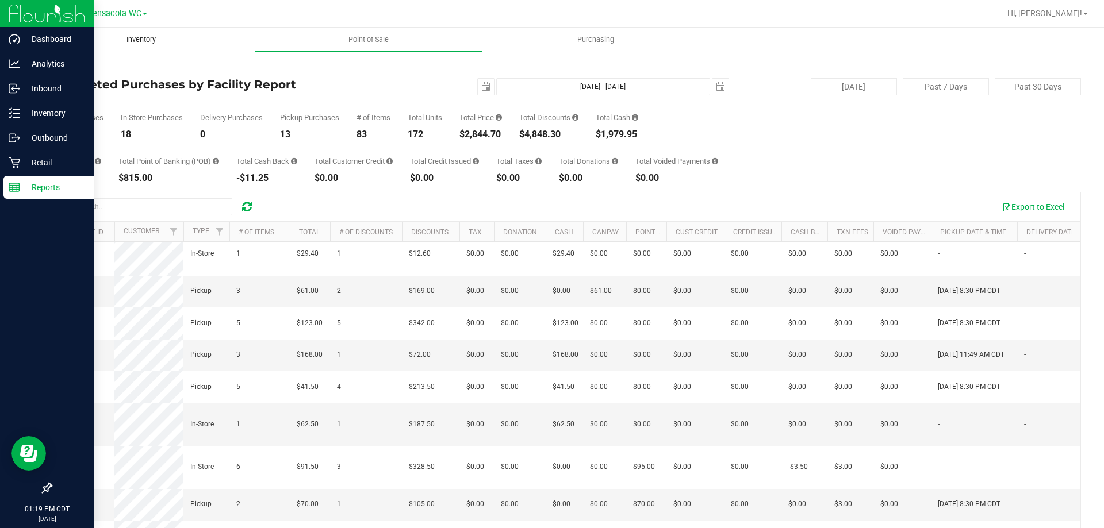
scroll to position [115, 0]
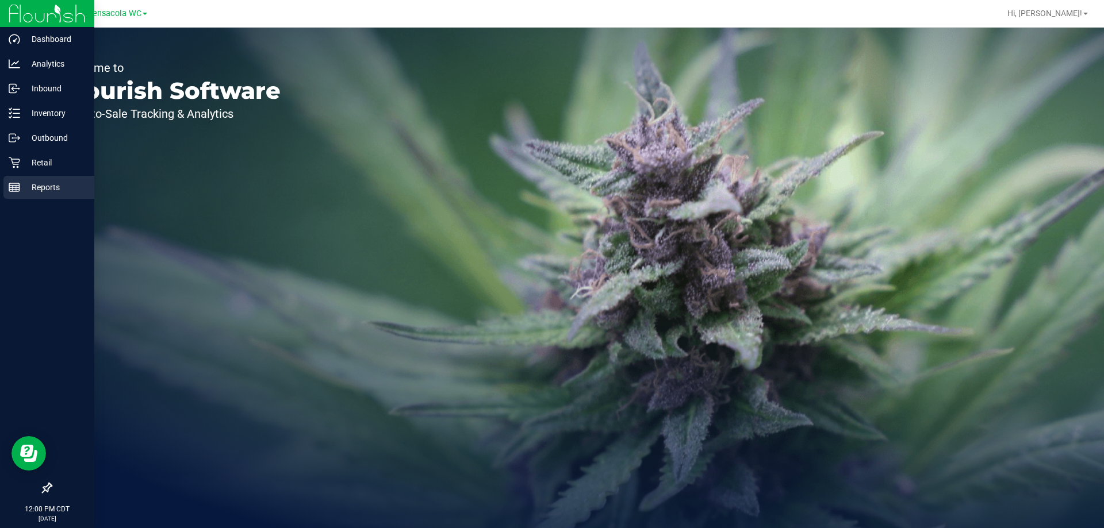
click at [52, 178] on div "Reports" at bounding box center [48, 187] width 91 height 23
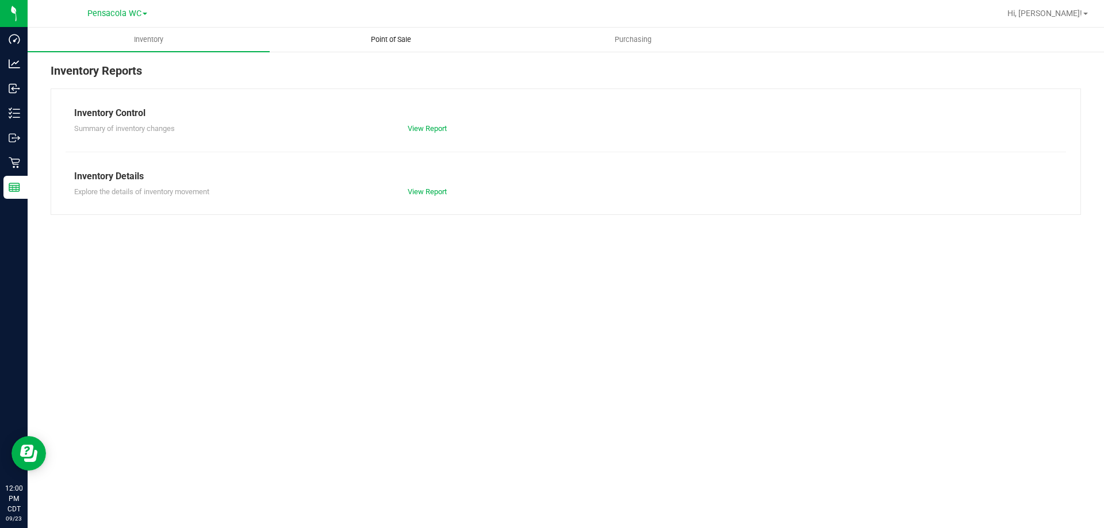
click at [394, 29] on div "Pensacola WC Hi, [PERSON_NAME]! Inventory Point of Sale Purchasing Inventory Re…" at bounding box center [566, 264] width 1076 height 528
click at [392, 33] on uib-tab-heading "Point of Sale" at bounding box center [390, 39] width 241 height 23
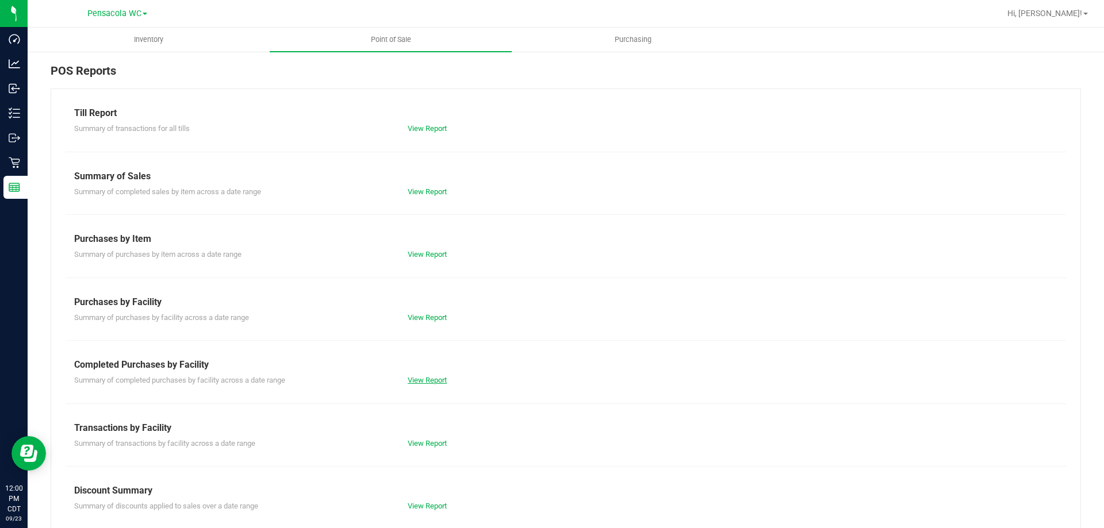
click at [439, 380] on link "View Report" at bounding box center [427, 380] width 39 height 9
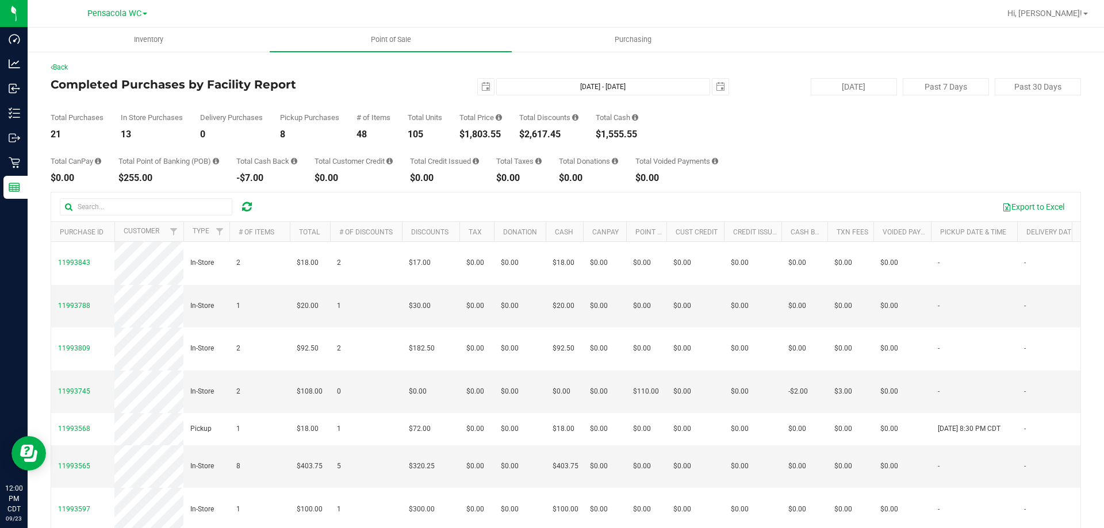
drag, startPoint x: 508, startPoint y: 138, endPoint x: 466, endPoint y: 137, distance: 41.4
click at [466, 137] on div "Total Purchases 21 In Store Purchases 13 Delivery Purchases 0 Pickup Purchases …" at bounding box center [566, 117] width 1030 height 44
copy div "1,803.55"
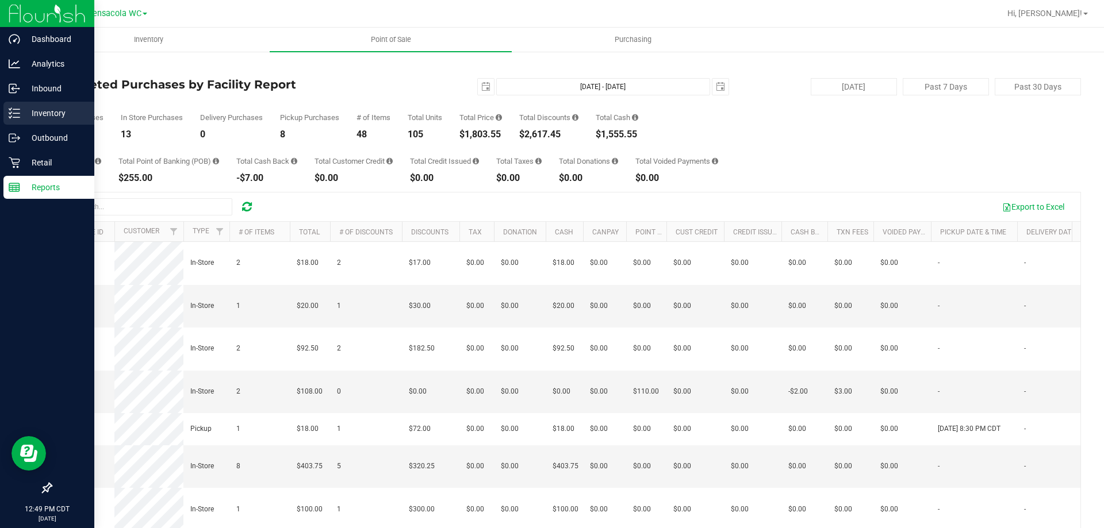
click at [24, 108] on p "Inventory" at bounding box center [54, 113] width 69 height 14
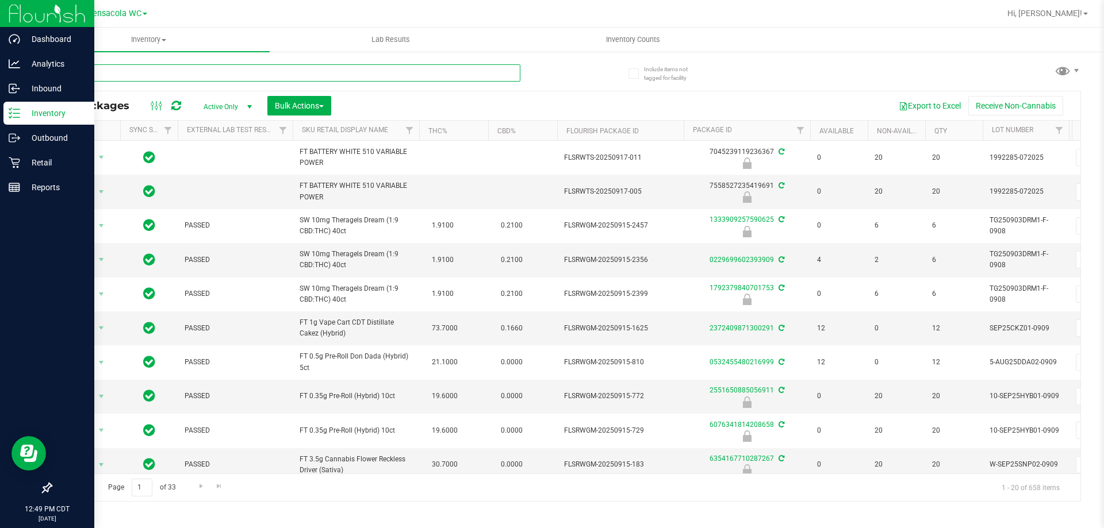
click at [121, 72] on input "text" at bounding box center [286, 72] width 470 height 17
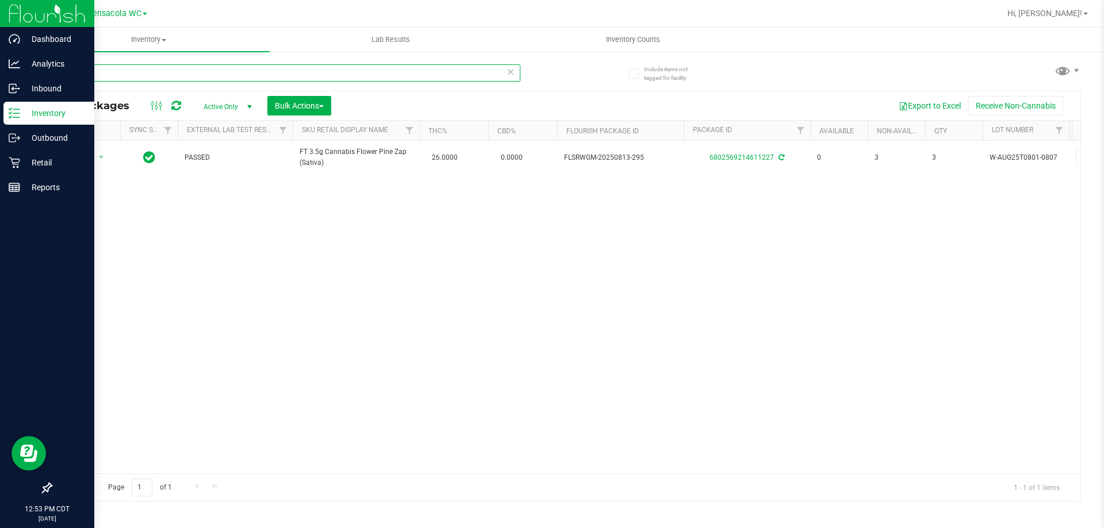
click at [306, 70] on input "t08" at bounding box center [286, 72] width 470 height 17
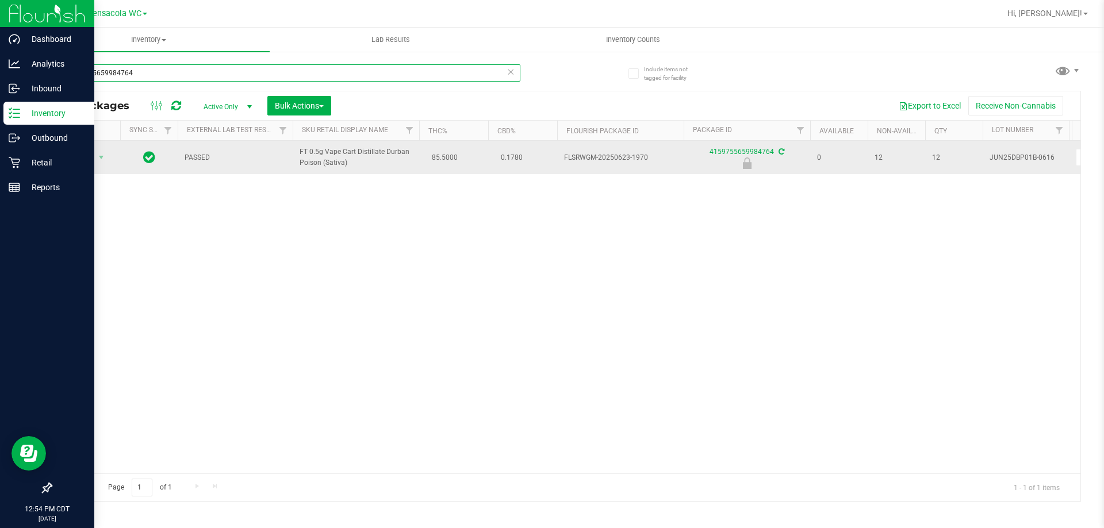
type input "4159755659984764"
click at [85, 156] on span "Action" at bounding box center [78, 157] width 31 height 16
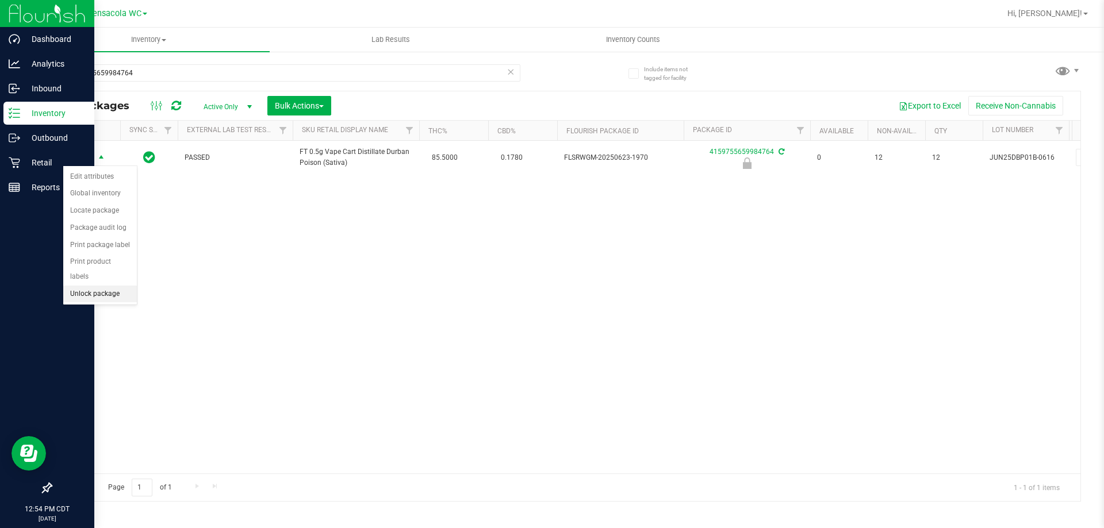
click at [93, 286] on li "Unlock package" at bounding box center [100, 294] width 74 height 17
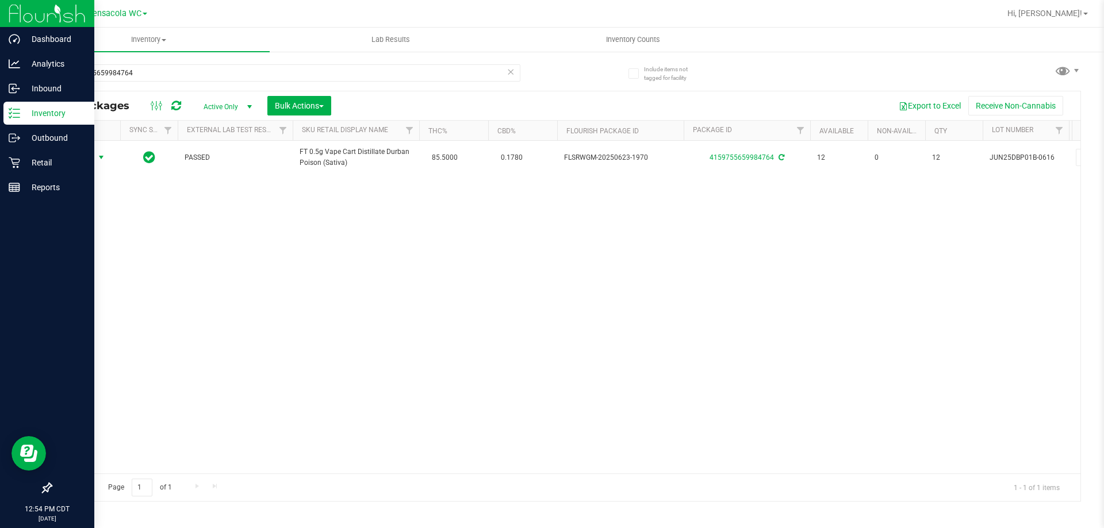
click at [98, 158] on span "select" at bounding box center [101, 157] width 9 height 9
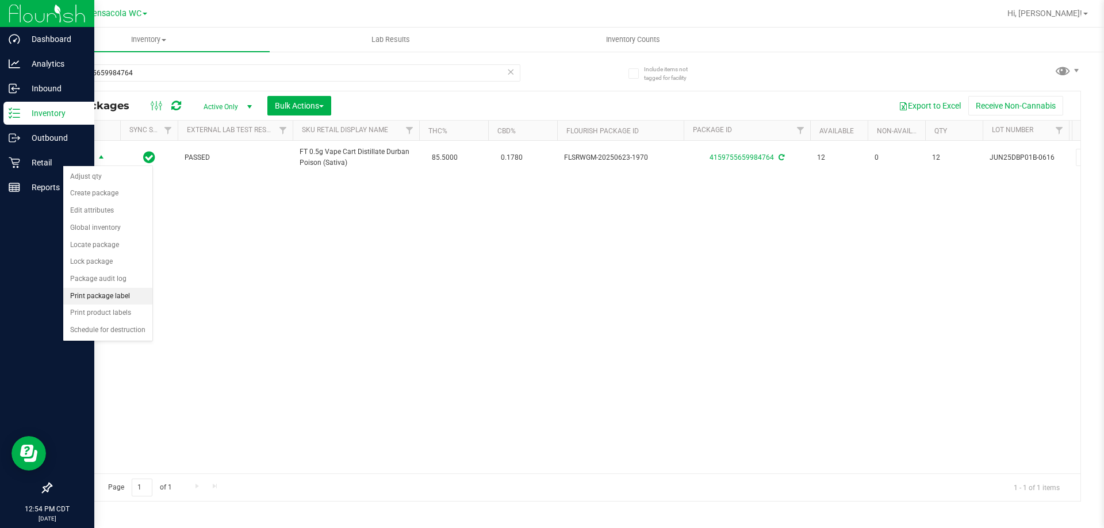
click at [84, 291] on li "Print package label" at bounding box center [107, 296] width 89 height 17
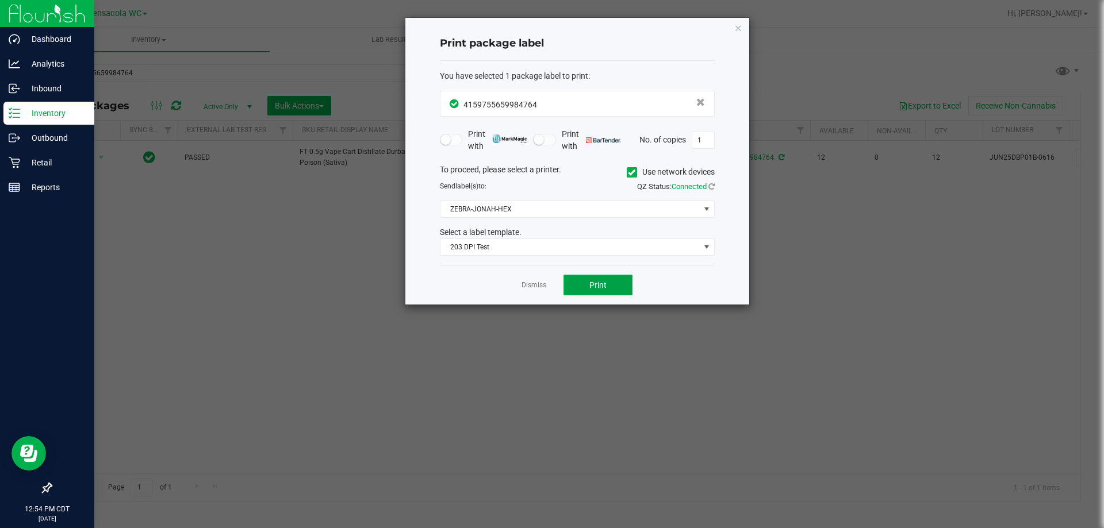
click at [587, 278] on button "Print" at bounding box center [597, 285] width 69 height 21
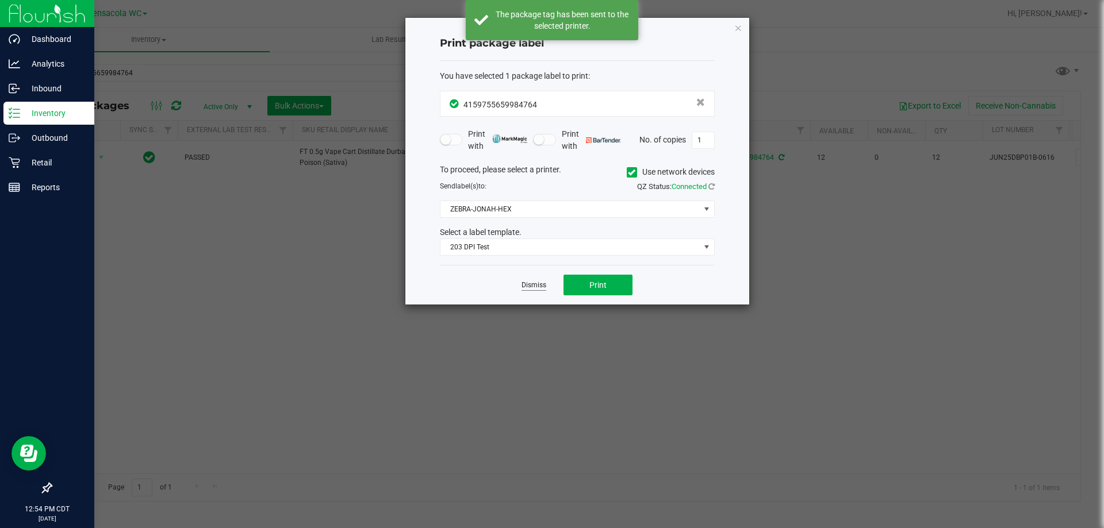
click at [525, 287] on link "Dismiss" at bounding box center [533, 286] width 25 height 10
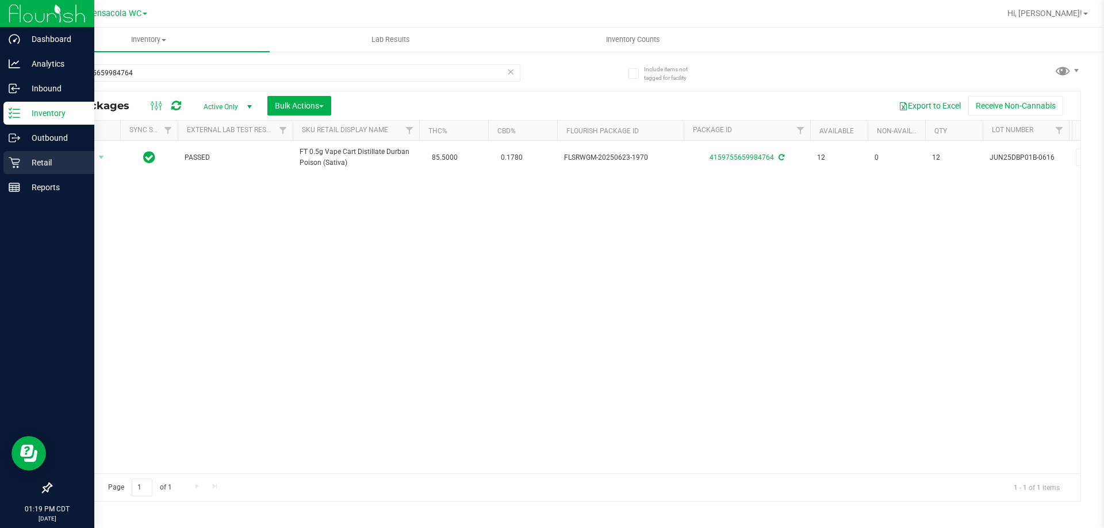
click at [16, 162] on icon at bounding box center [14, 162] width 11 height 11
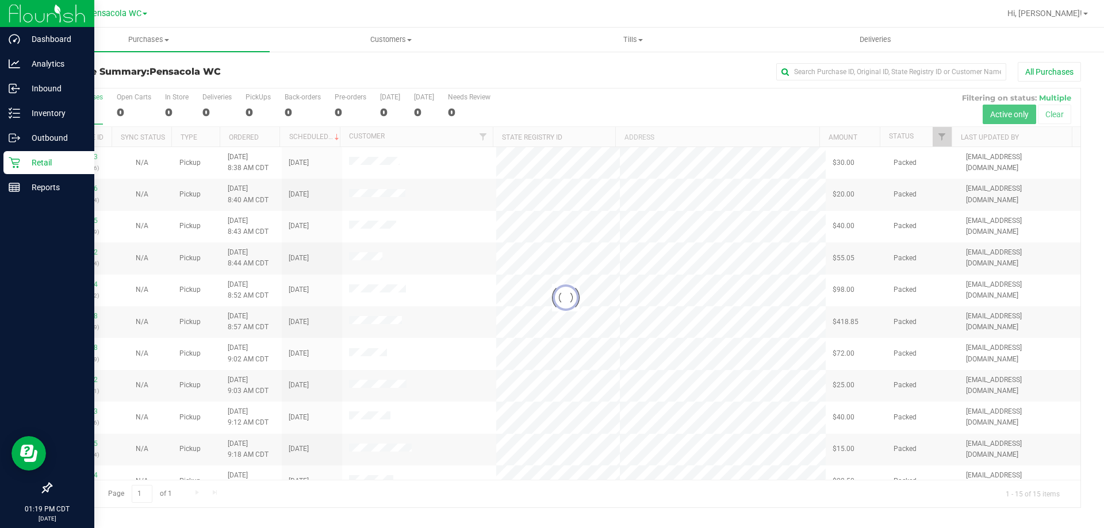
click at [941, 141] on div at bounding box center [565, 298] width 1029 height 419
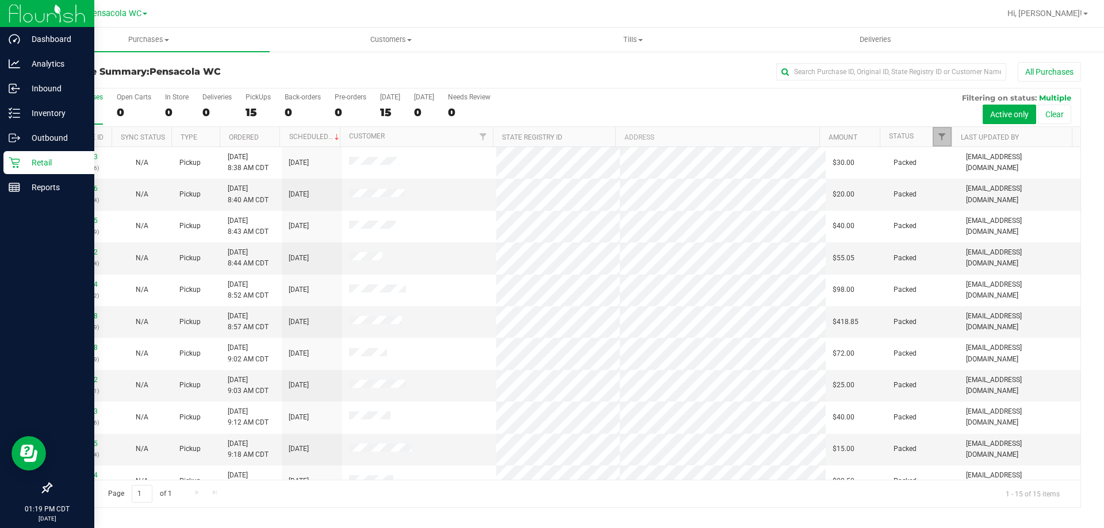
click at [943, 146] on link "Filter" at bounding box center [941, 137] width 19 height 20
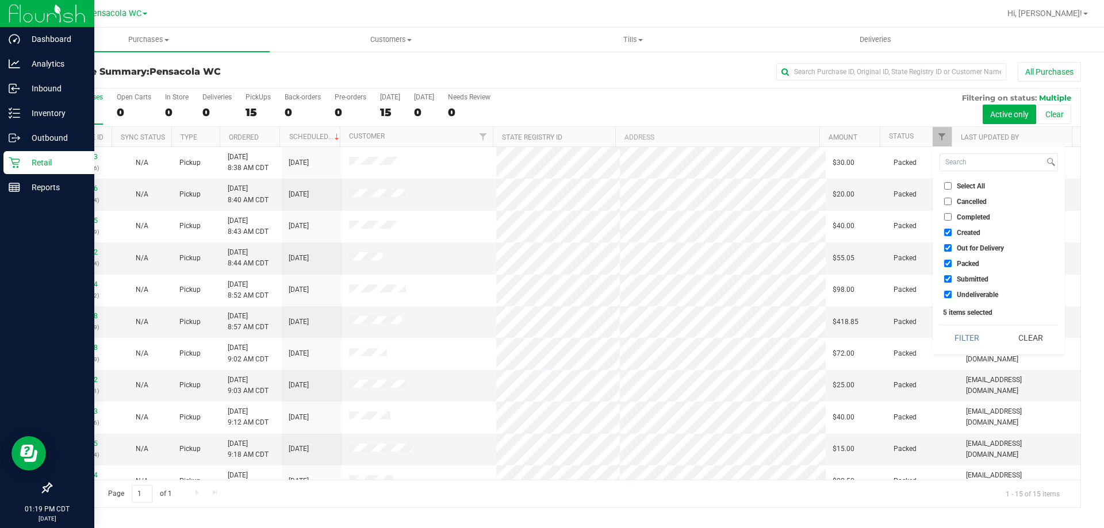
click at [949, 184] on input "Select All" at bounding box center [947, 185] width 7 height 7
checkbox input "true"
click at [949, 184] on input "Select All" at bounding box center [947, 185] width 7 height 7
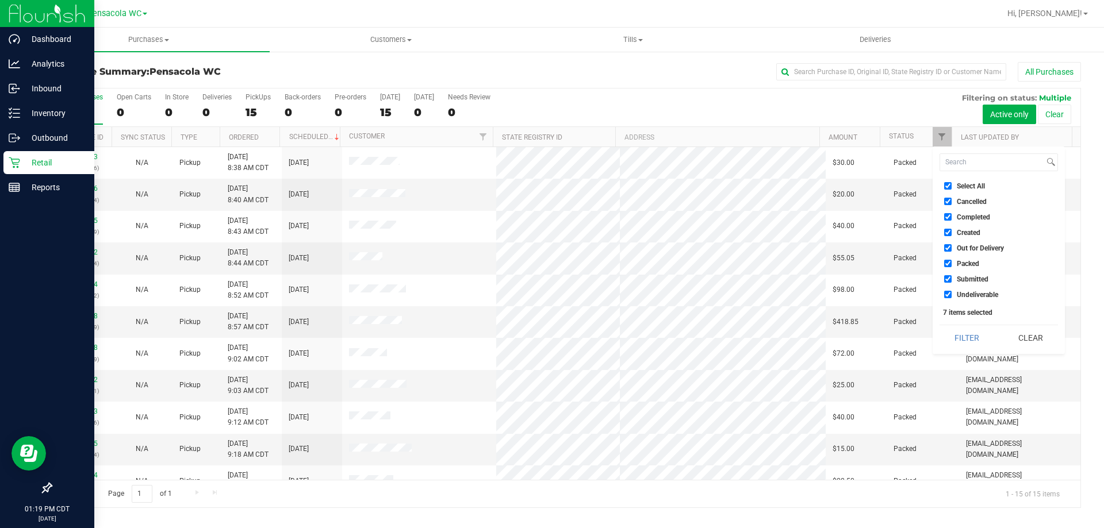
checkbox input "false"
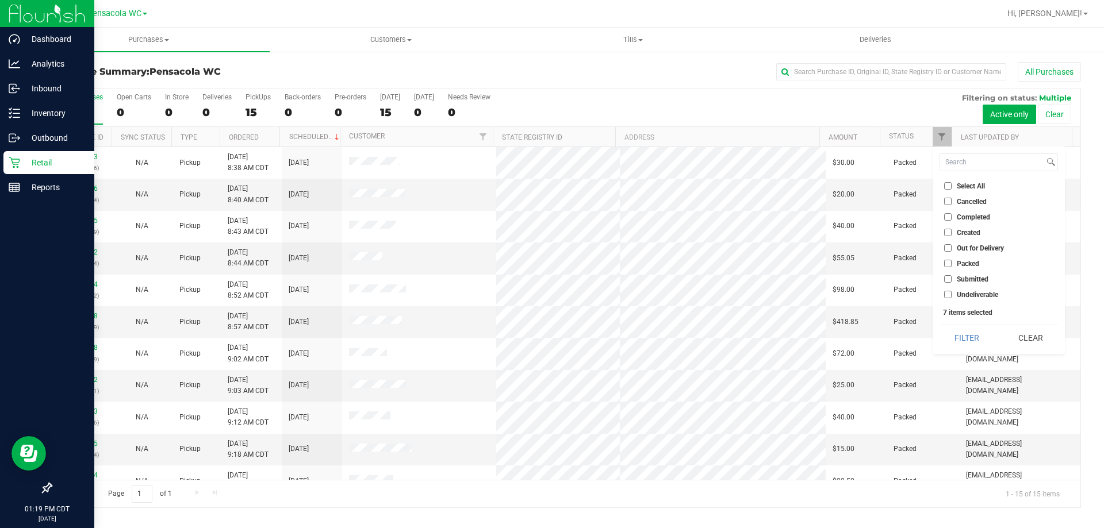
checkbox input "false"
click at [952, 277] on label "Submitted" at bounding box center [966, 278] width 44 height 7
click at [951, 277] on input "Submitted" at bounding box center [947, 278] width 7 height 7
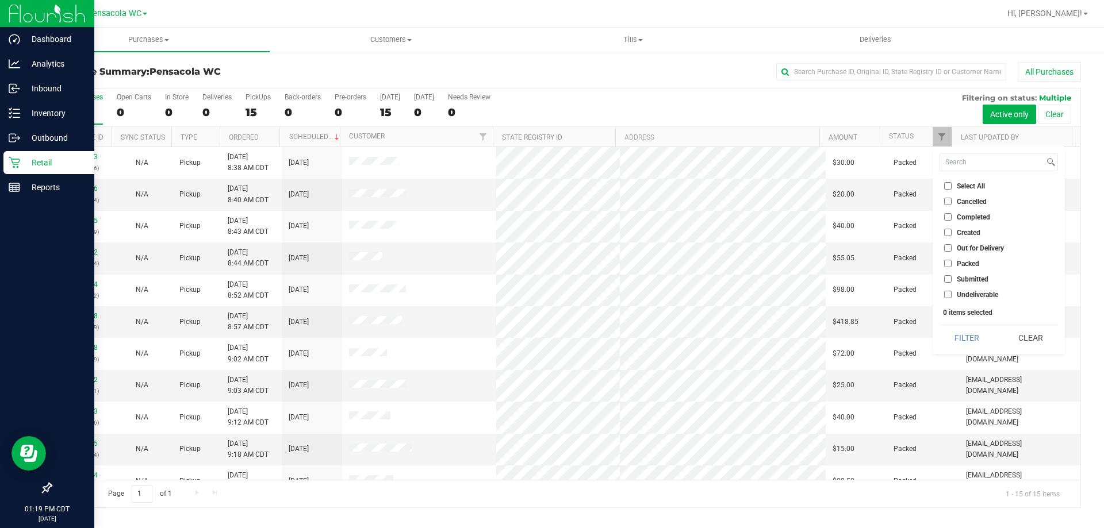
checkbox input "true"
click at [965, 339] on button "Filter" at bounding box center [966, 337] width 55 height 25
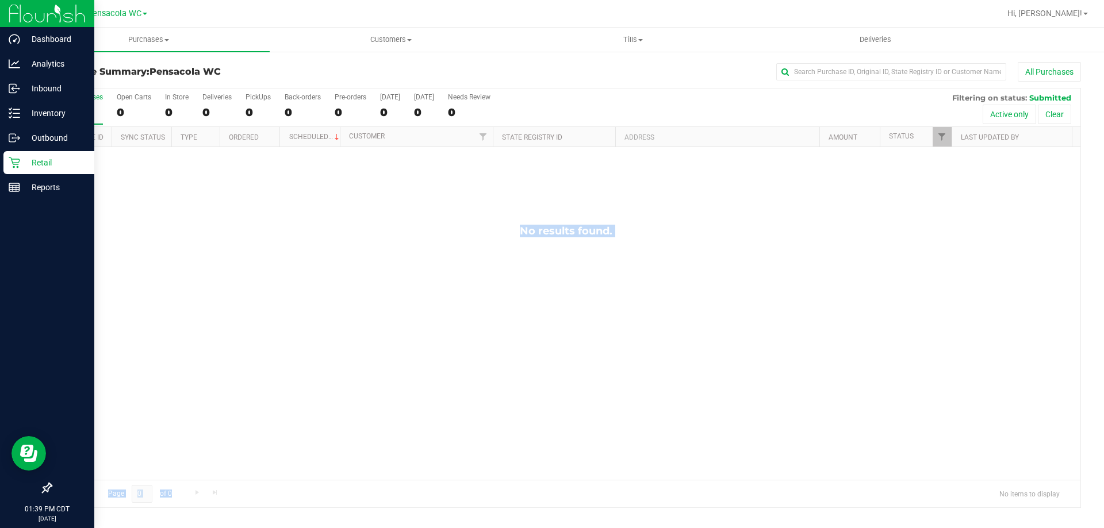
drag, startPoint x: 966, startPoint y: 340, endPoint x: 1103, endPoint y: 551, distance: 251.5
